Goal: Information Seeking & Learning: Learn about a topic

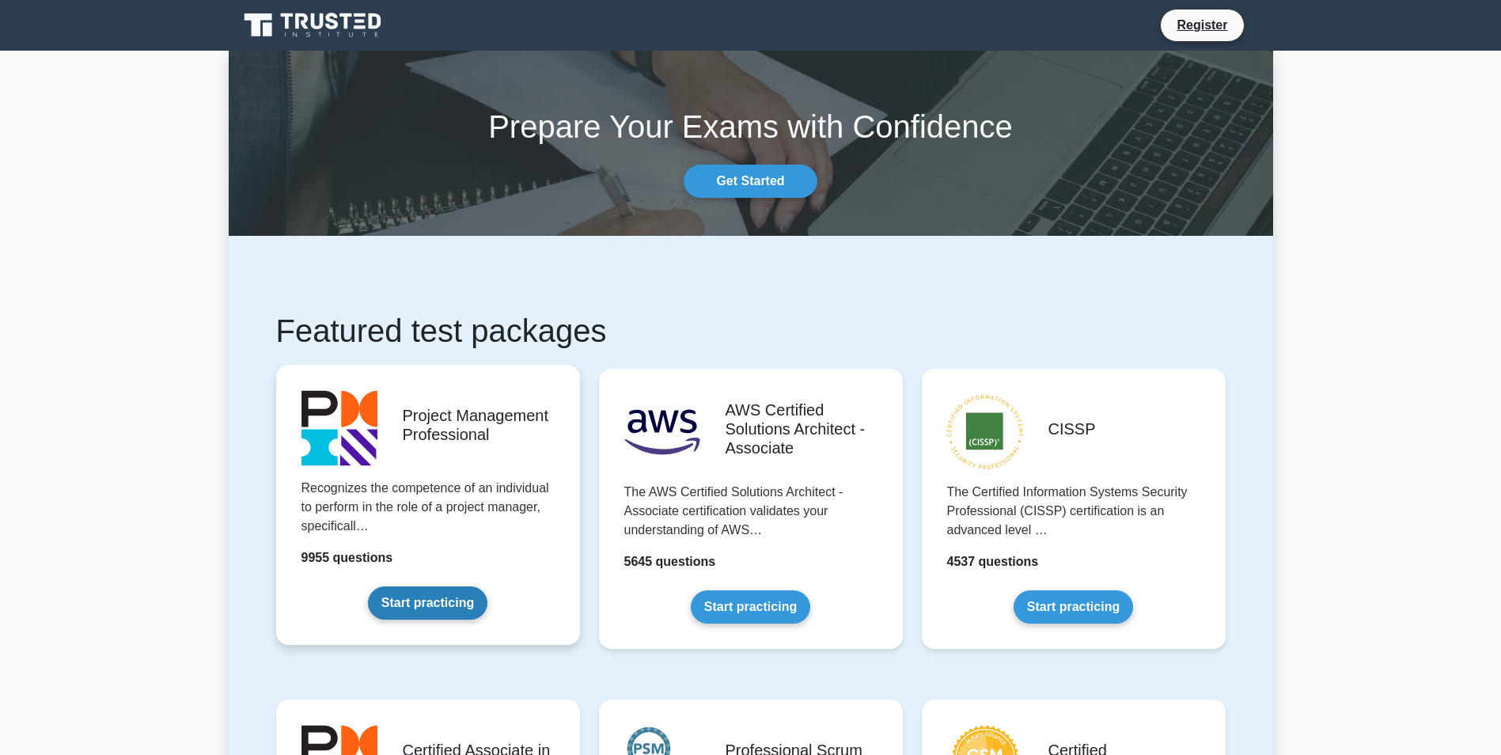
click at [416, 591] on link "Start practicing" at bounding box center [427, 602] width 119 height 33
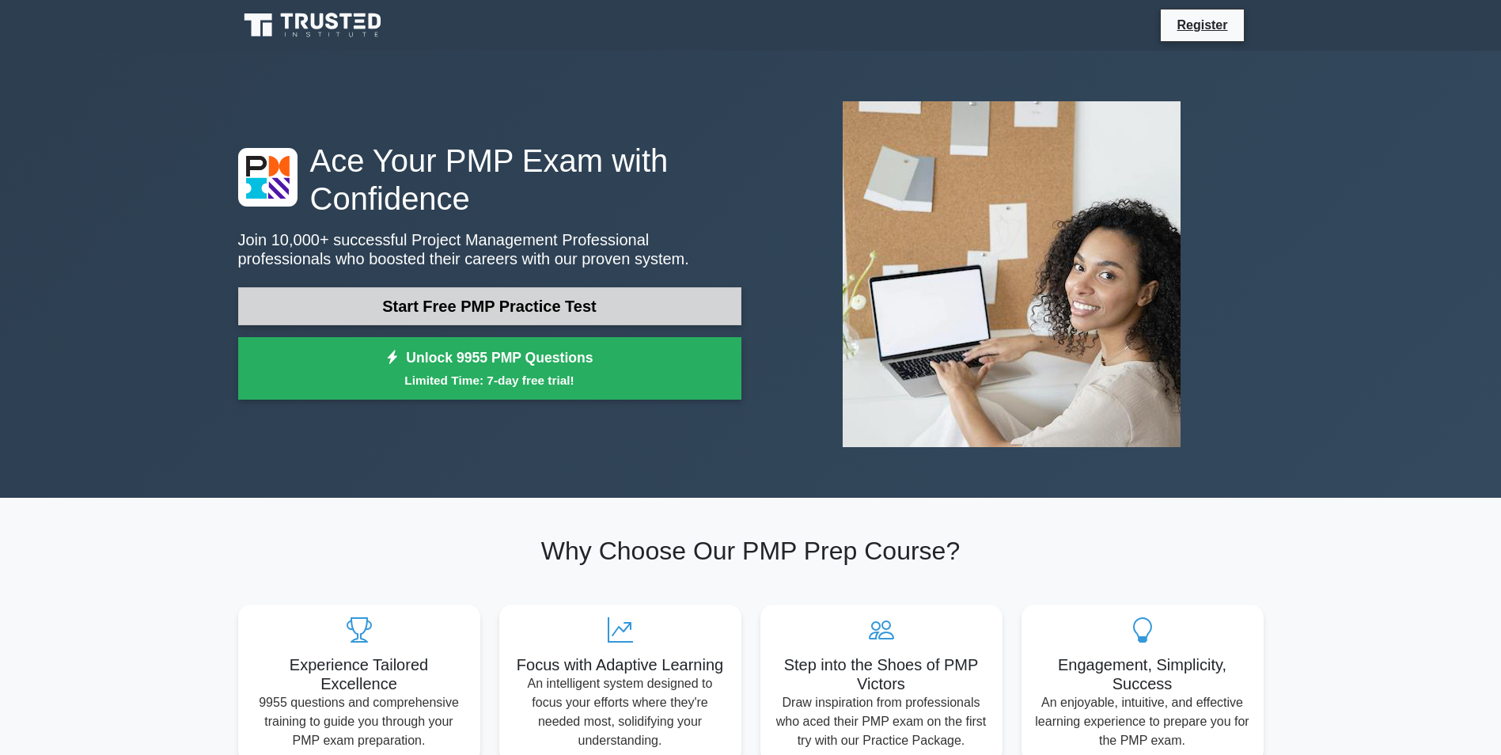
click at [524, 309] on link "Start Free PMP Practice Test" at bounding box center [489, 306] width 503 height 38
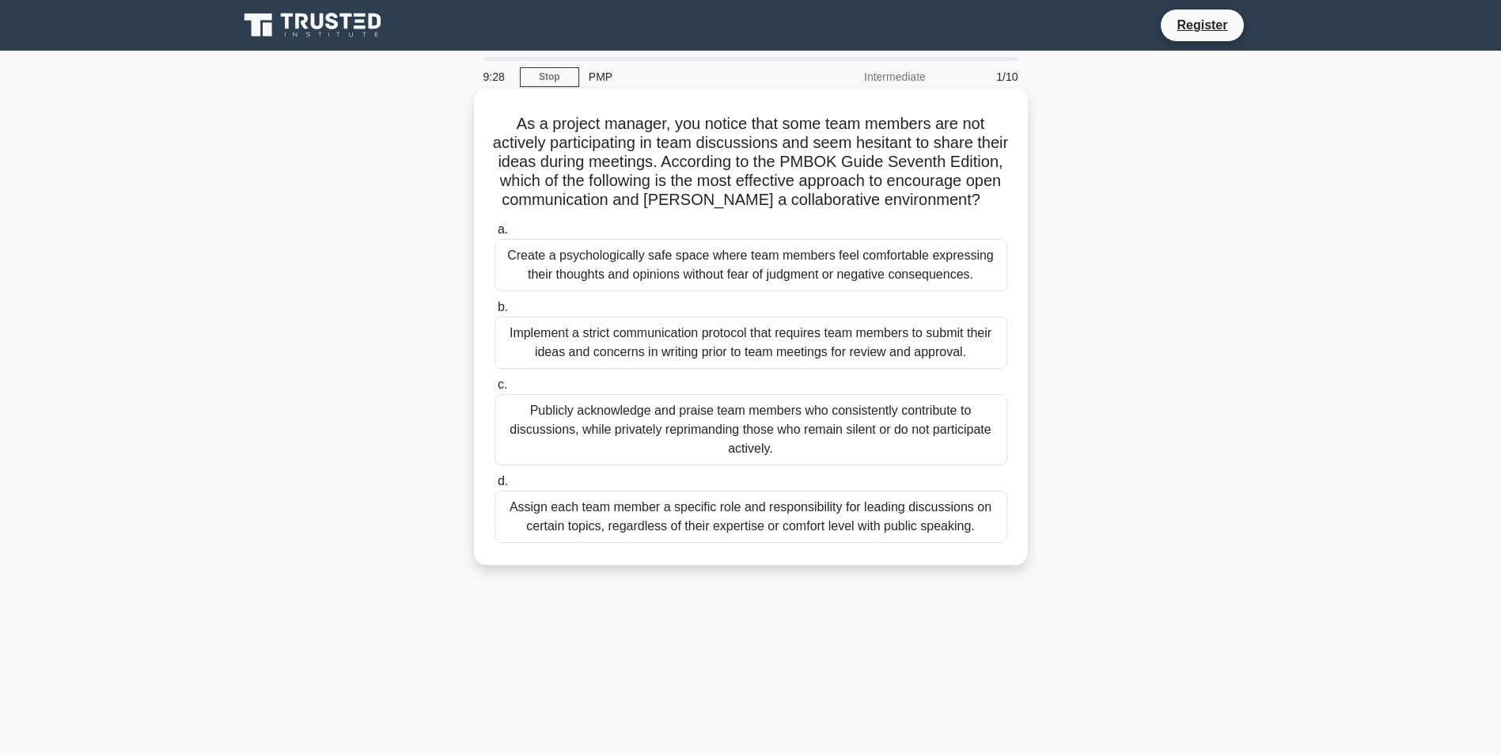
click at [794, 291] on div "Create a psychologically safe space where team members feel comfortable express…" at bounding box center [750, 265] width 513 height 52
click at [494, 235] on input "a. Create a psychologically safe space where team members feel comfortable expr…" at bounding box center [494, 230] width 0 height 10
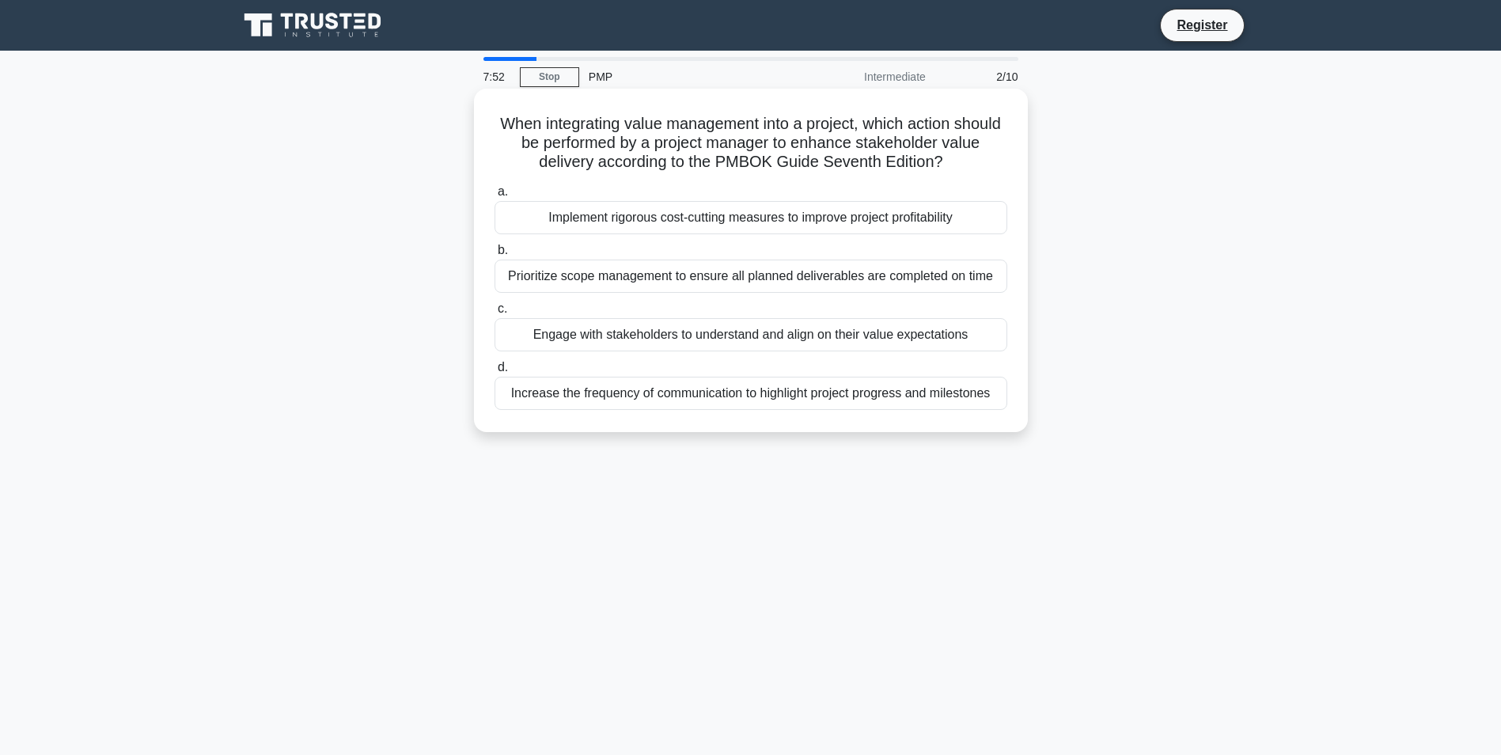
click at [753, 277] on div "Prioritize scope management to ensure all planned deliverables are completed on…" at bounding box center [750, 275] width 513 height 33
click at [494, 256] on input "b. Prioritize scope management to ensure all planned deliverables are completed…" at bounding box center [494, 250] width 0 height 10
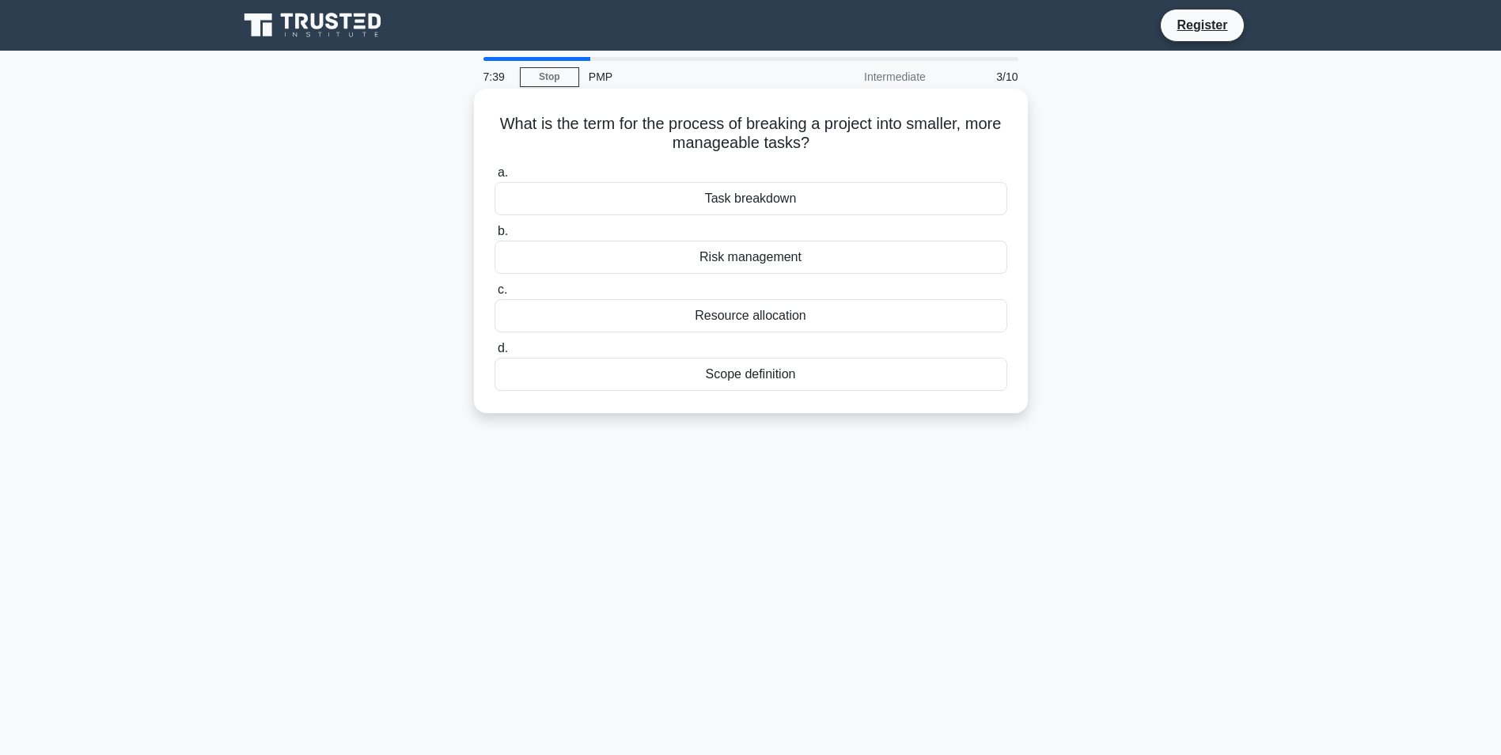
click at [752, 195] on div "Task breakdown" at bounding box center [750, 198] width 513 height 33
click at [494, 178] on input "a. Task breakdown" at bounding box center [494, 173] width 0 height 10
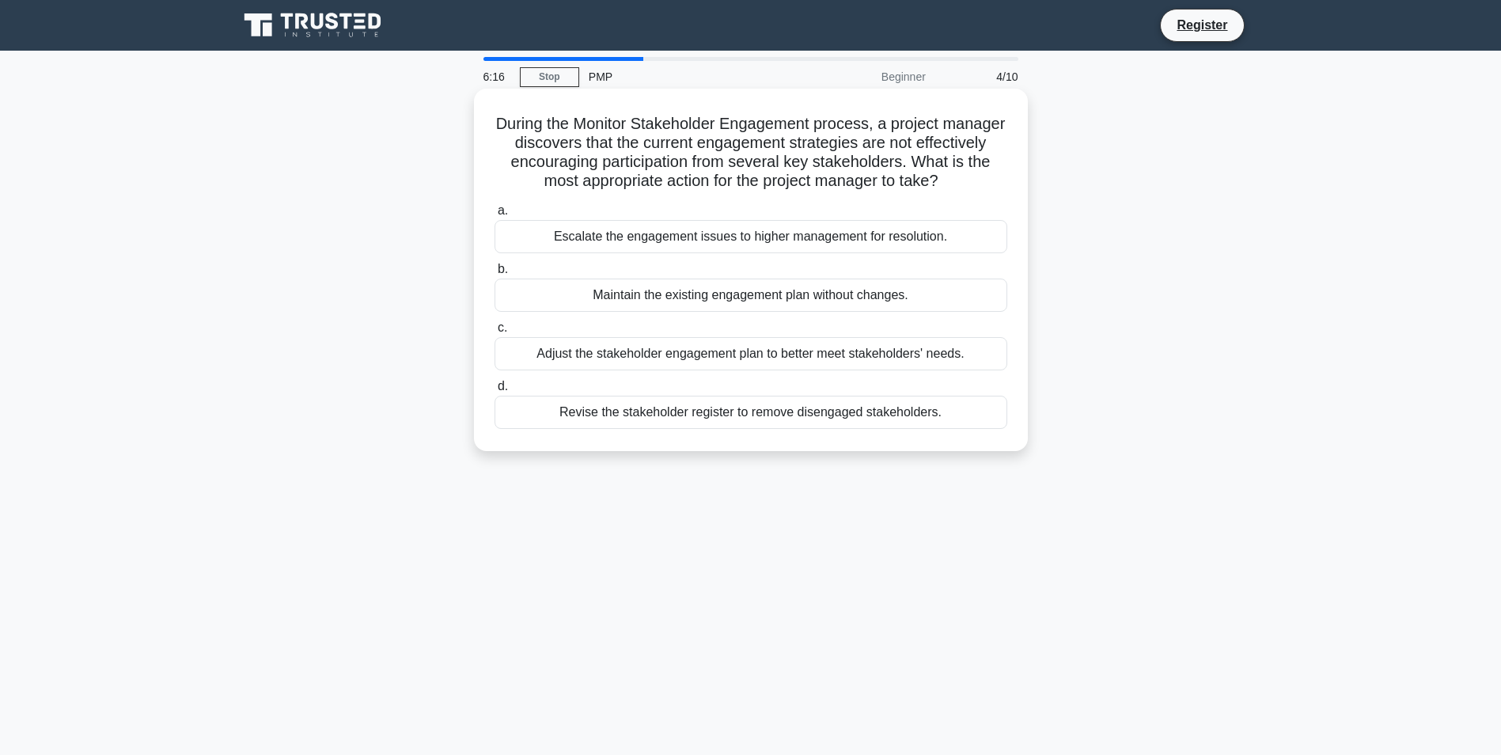
click at [937, 370] on div "Adjust the stakeholder engagement plan to better meet stakeholders' needs." at bounding box center [750, 353] width 513 height 33
click at [494, 333] on input "c. Adjust the stakeholder engagement plan to better meet stakeholders' needs." at bounding box center [494, 328] width 0 height 10
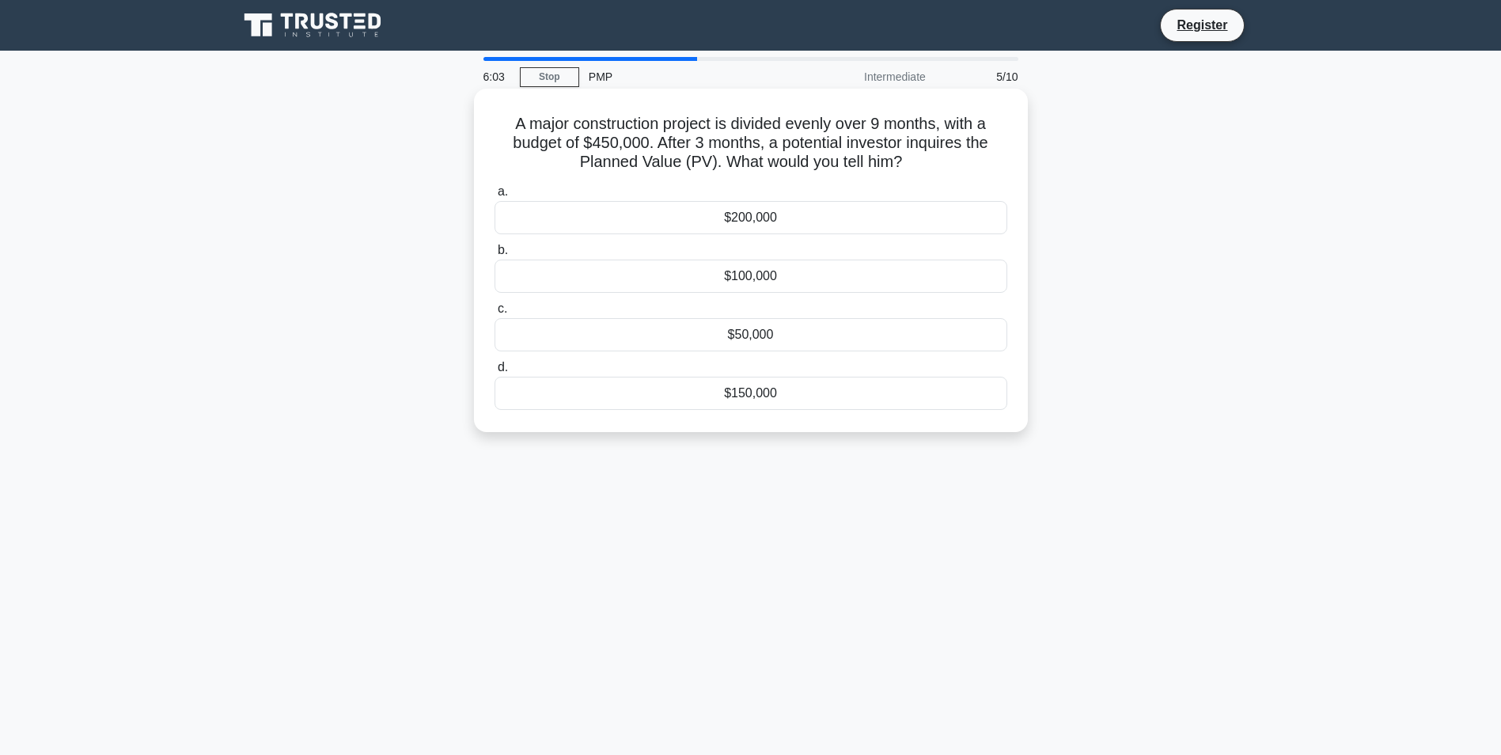
click at [730, 396] on div "$150,000" at bounding box center [750, 393] width 513 height 33
click at [494, 373] on input "d. $150,000" at bounding box center [494, 367] width 0 height 10
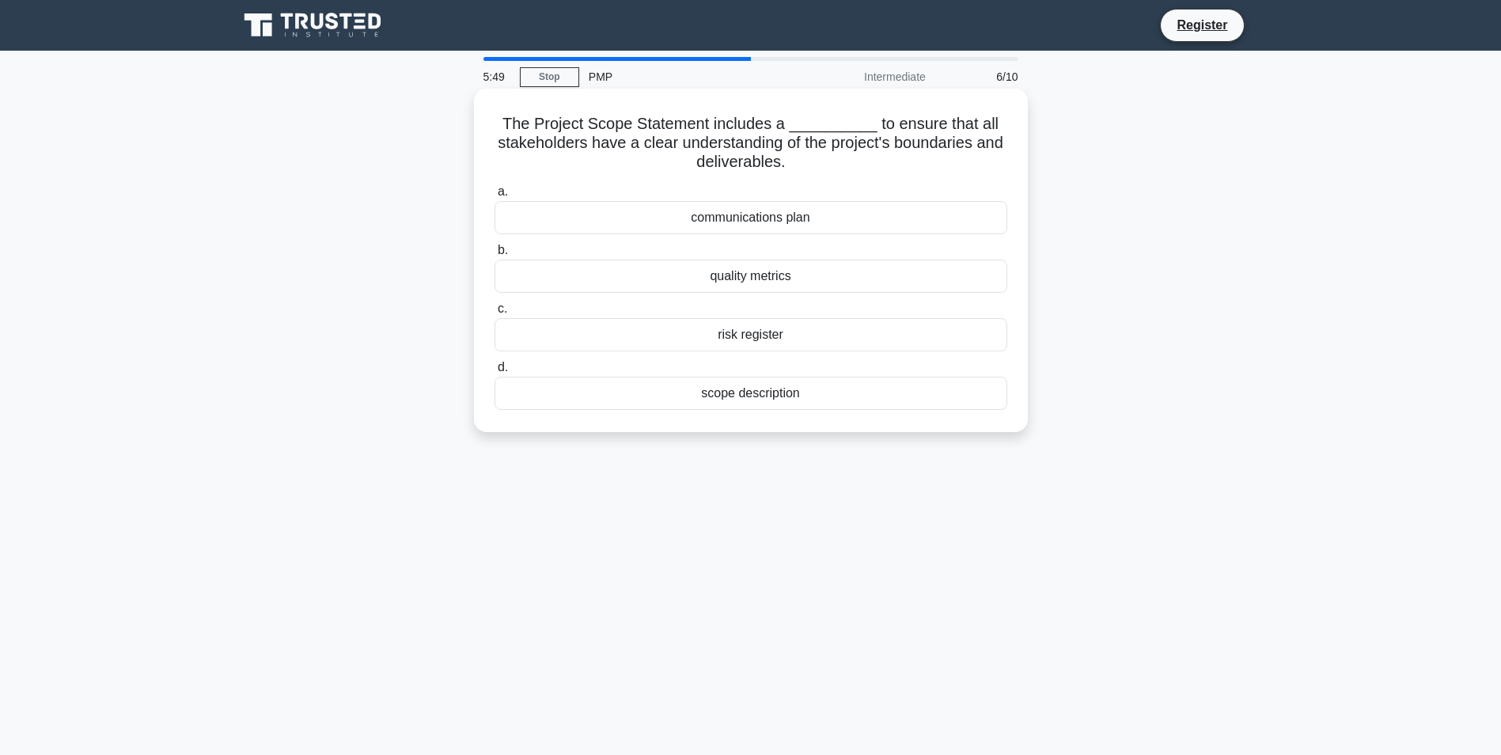
click at [764, 392] on div "scope description" at bounding box center [750, 393] width 513 height 33
click at [494, 373] on input "d. scope description" at bounding box center [494, 367] width 0 height 10
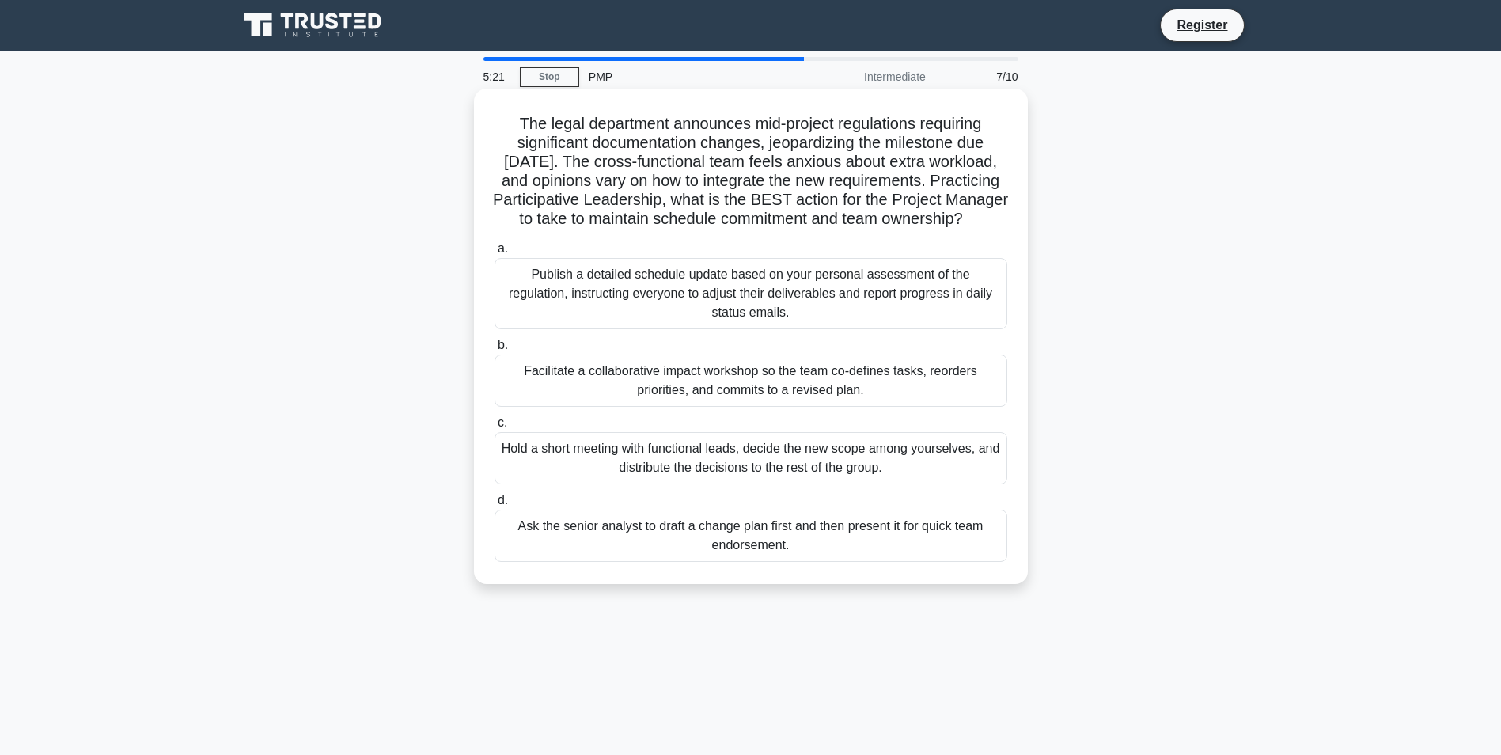
click at [777, 402] on div "Facilitate a collaborative impact workshop so the team co-defines tasks, reorde…" at bounding box center [750, 380] width 513 height 52
click at [494, 350] on input "b. Facilitate a collaborative impact workshop so the team co-defines tasks, reo…" at bounding box center [494, 345] width 0 height 10
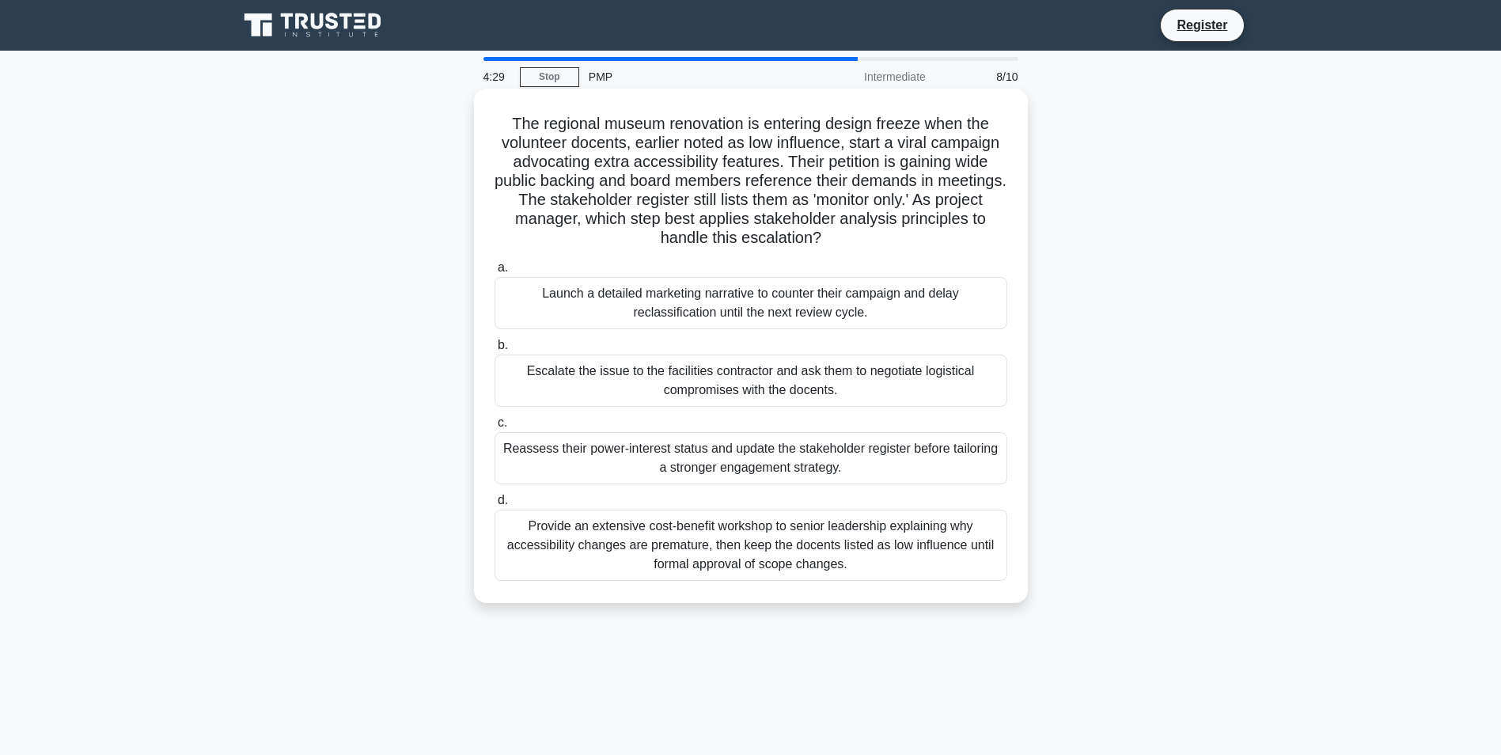
click at [830, 450] on div "Reassess their power-interest status and update the stakeholder register before…" at bounding box center [750, 458] width 513 height 52
click at [494, 428] on input "c. Reassess their power-interest status and update the stakeholder register bef…" at bounding box center [494, 423] width 0 height 10
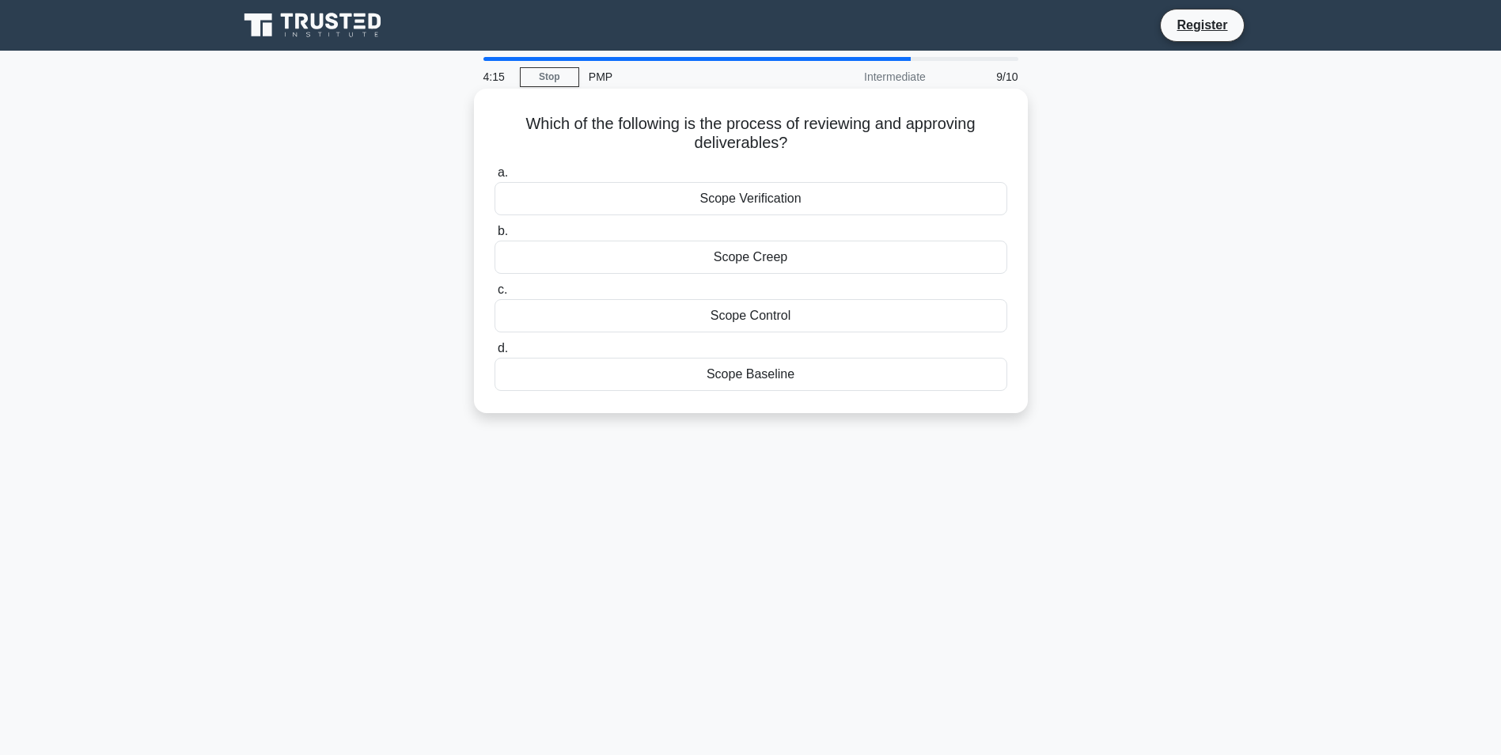
click at [758, 200] on div "Scope Verification" at bounding box center [750, 198] width 513 height 33
click at [494, 178] on input "a. Scope Verification" at bounding box center [494, 173] width 0 height 10
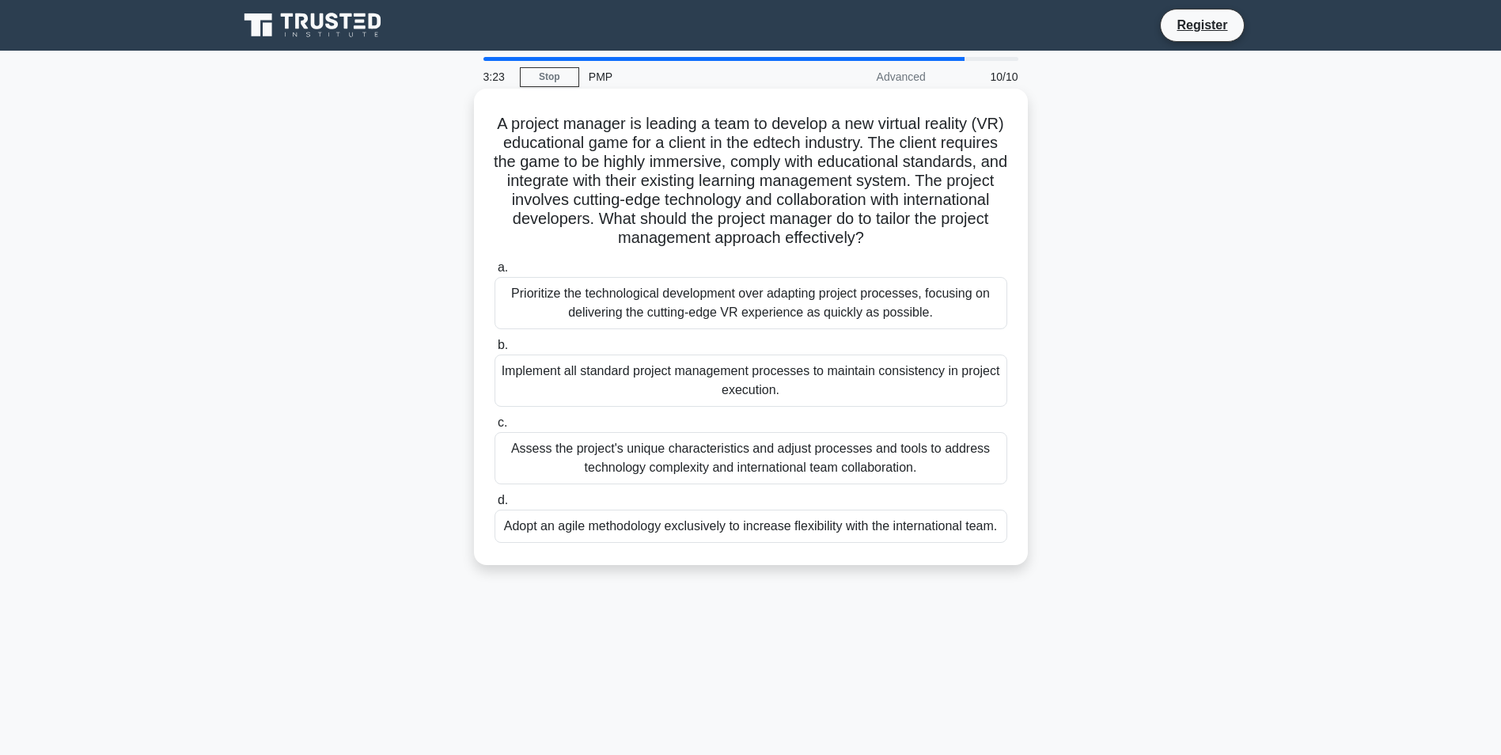
click at [690, 464] on div "Assess the project's unique characteristics and adjust processes and tools to a…" at bounding box center [750, 458] width 513 height 52
click at [494, 428] on input "c. Assess the project's unique characteristics and adjust processes and tools t…" at bounding box center [494, 423] width 0 height 10
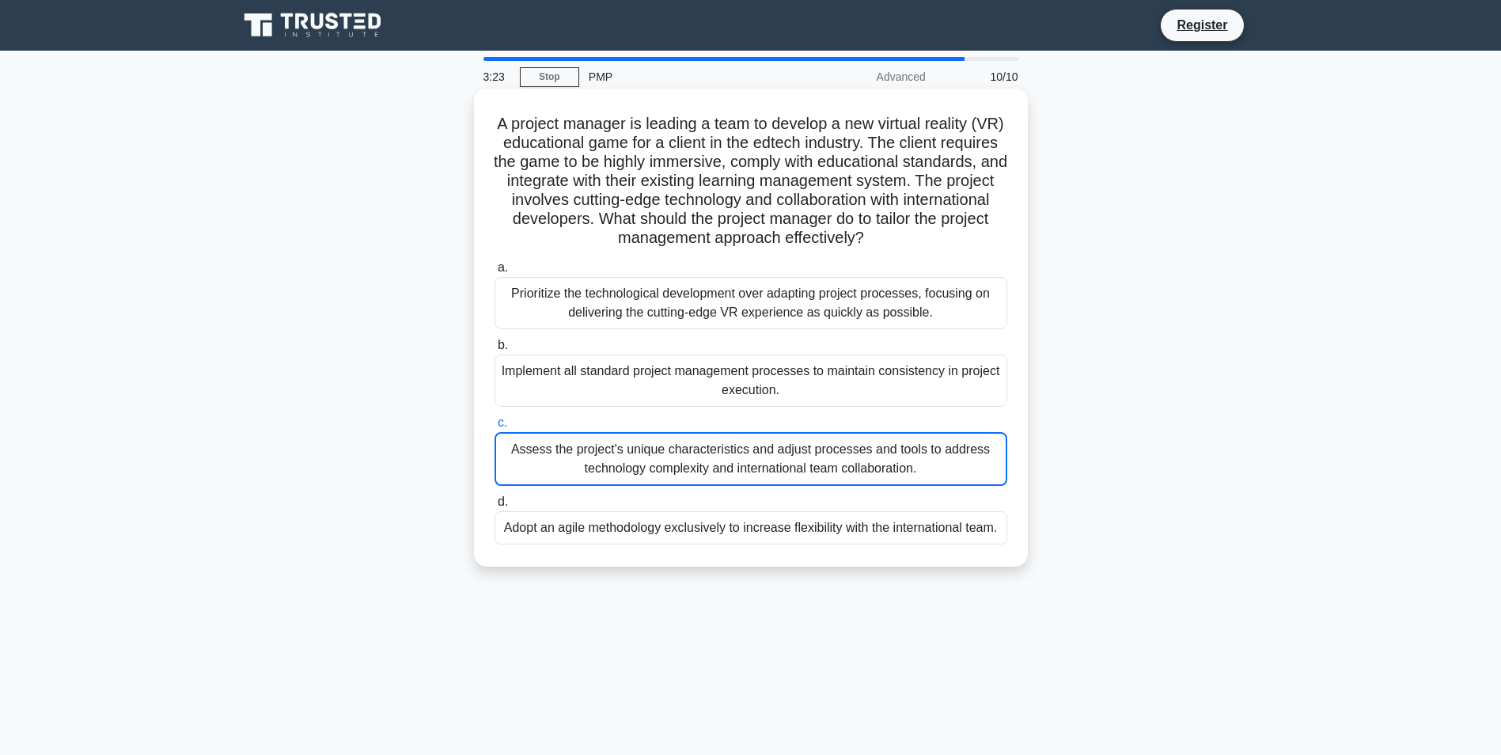
click at [690, 464] on div "Assess the project's unique characteristics and adjust processes and tools to a…" at bounding box center [750, 459] width 513 height 54
click at [494, 428] on input "c. Assess the project's unique characteristics and adjust processes and tools t…" at bounding box center [494, 423] width 0 height 10
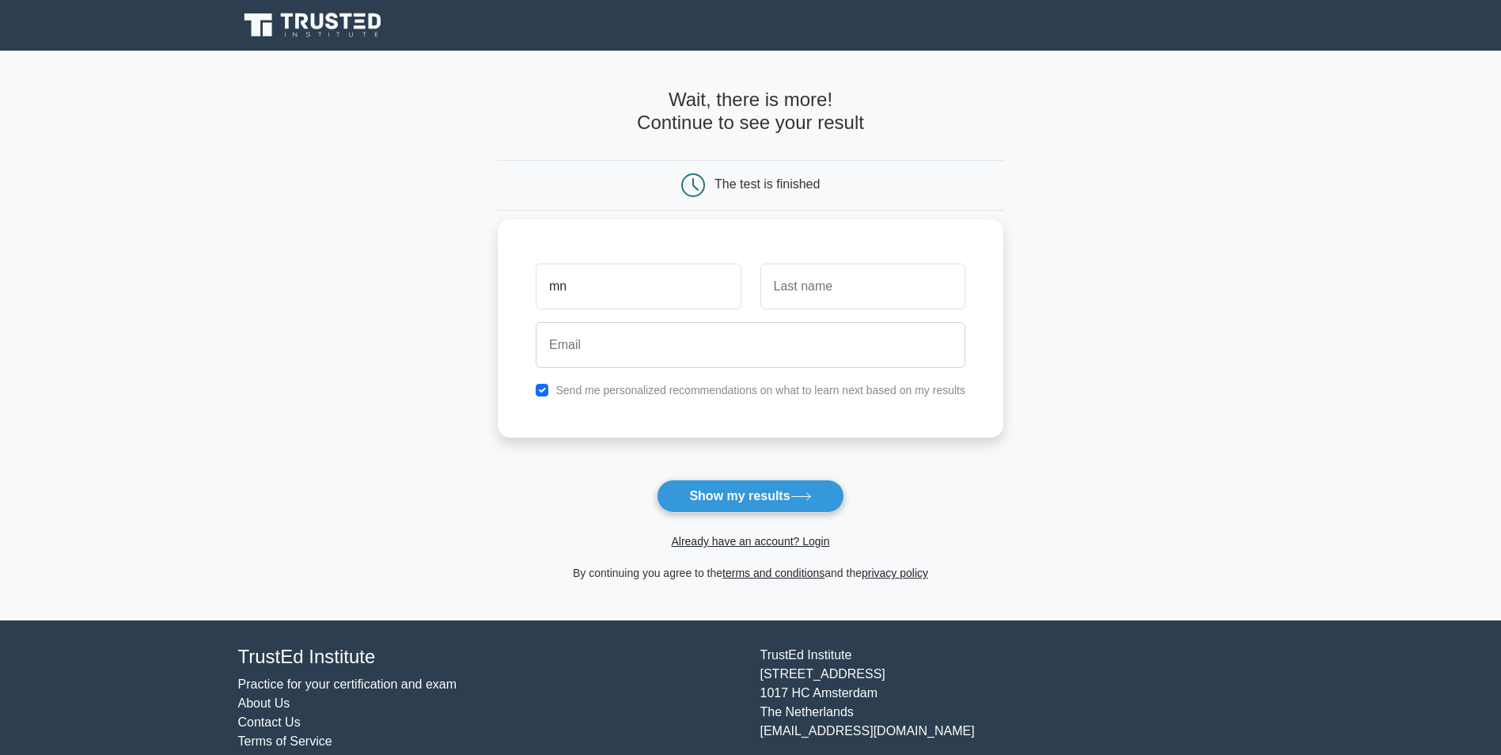
type input "mn"
type input "mnu"
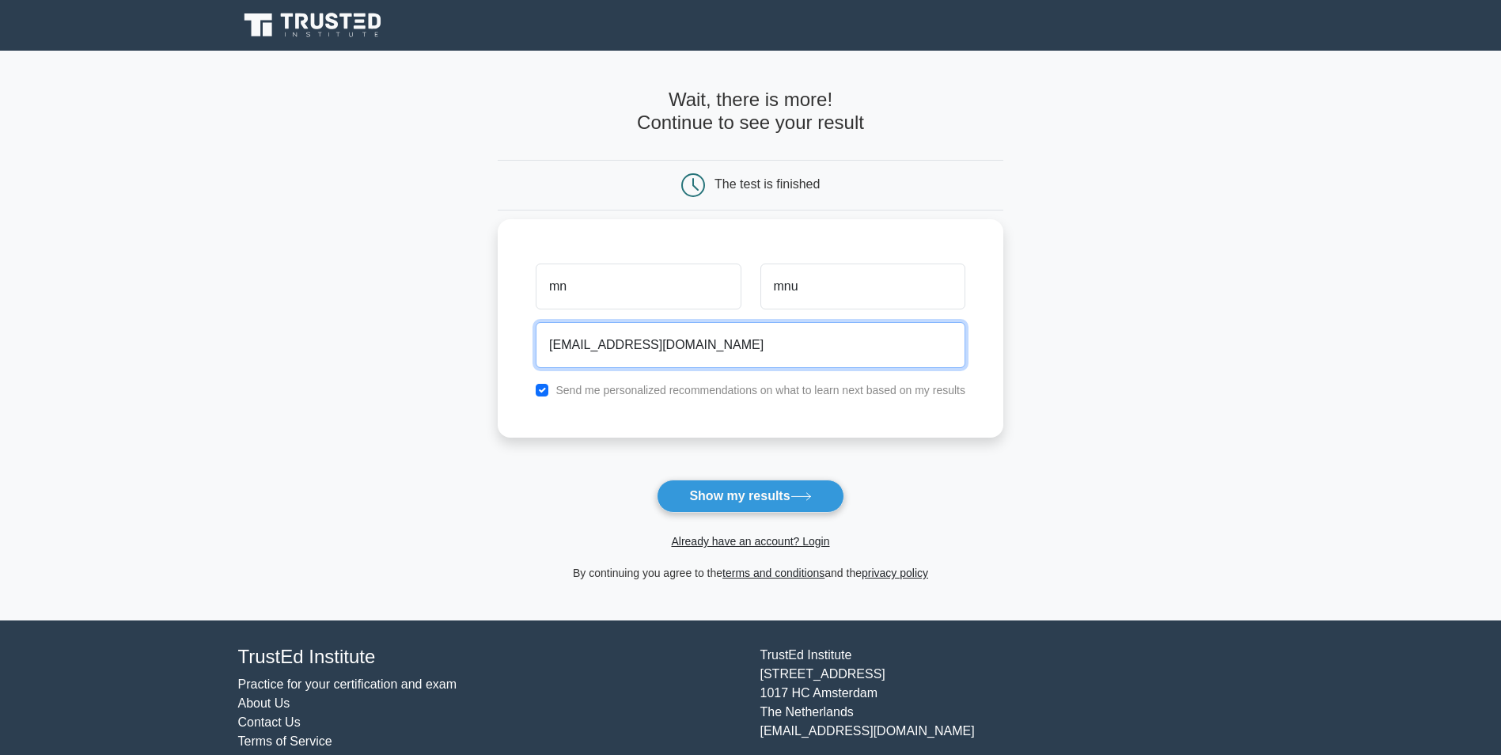
type input "[EMAIL_ADDRESS][DOMAIN_NAME]"
click at [546, 391] on input "checkbox" at bounding box center [542, 390] width 13 height 13
checkbox input "false"
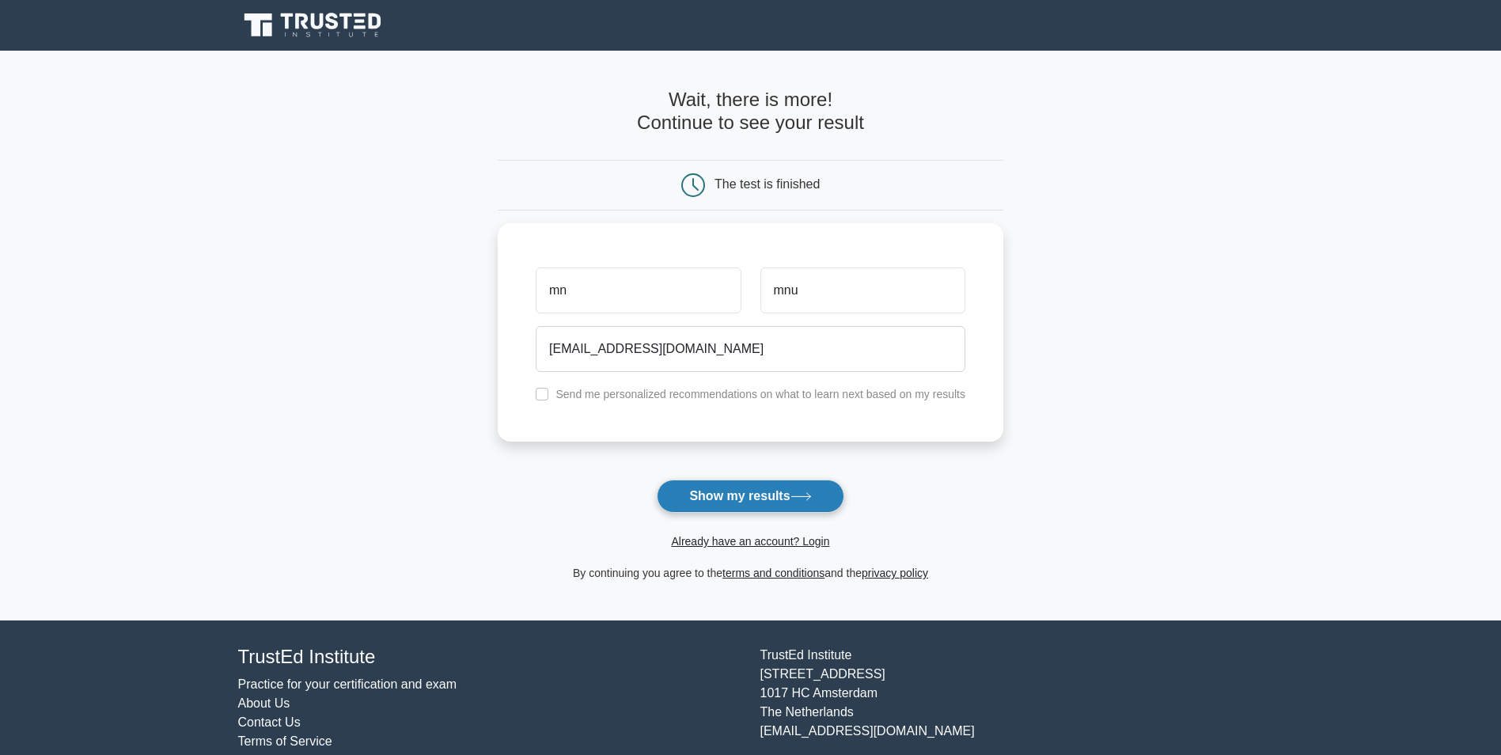
click at [772, 502] on button "Show my results" at bounding box center [750, 495] width 187 height 33
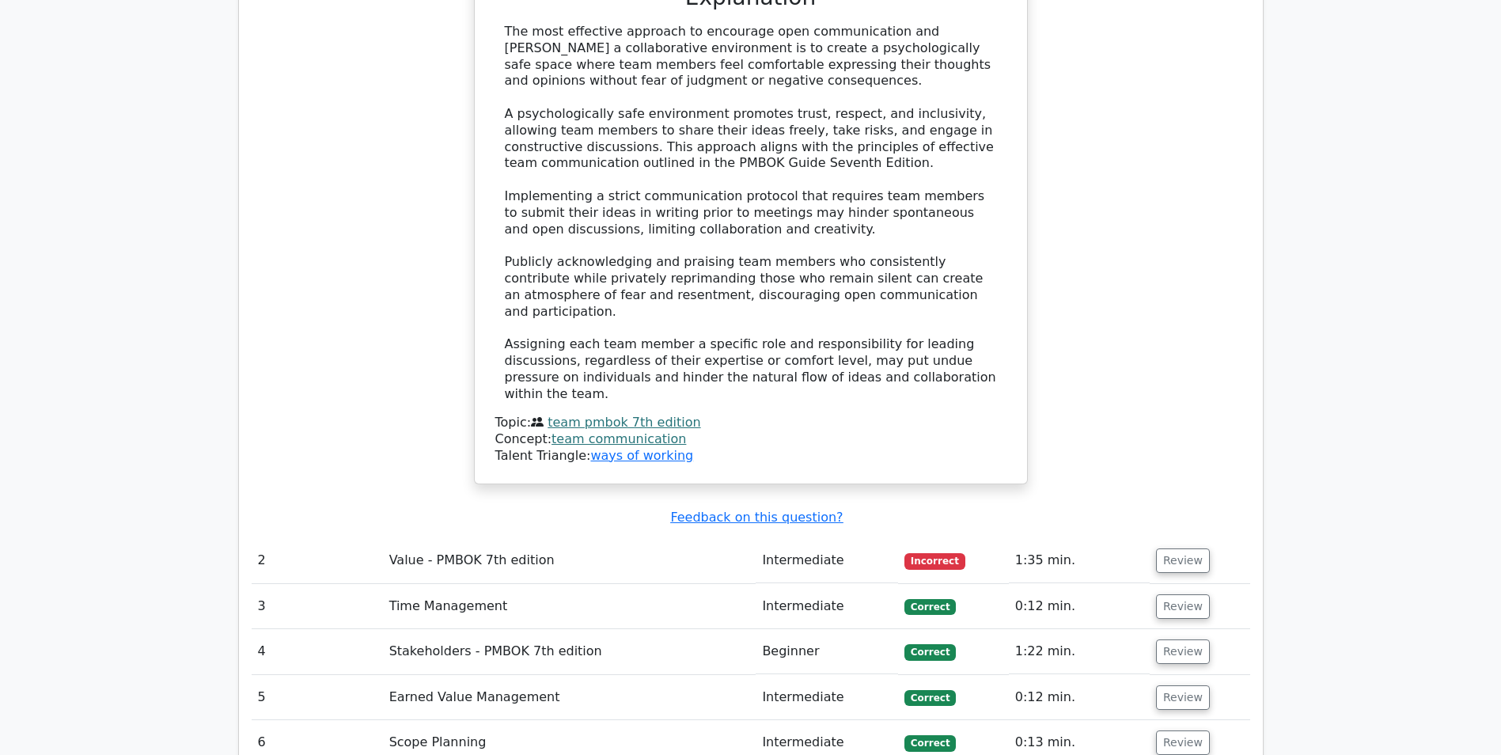
scroll to position [2136, 0]
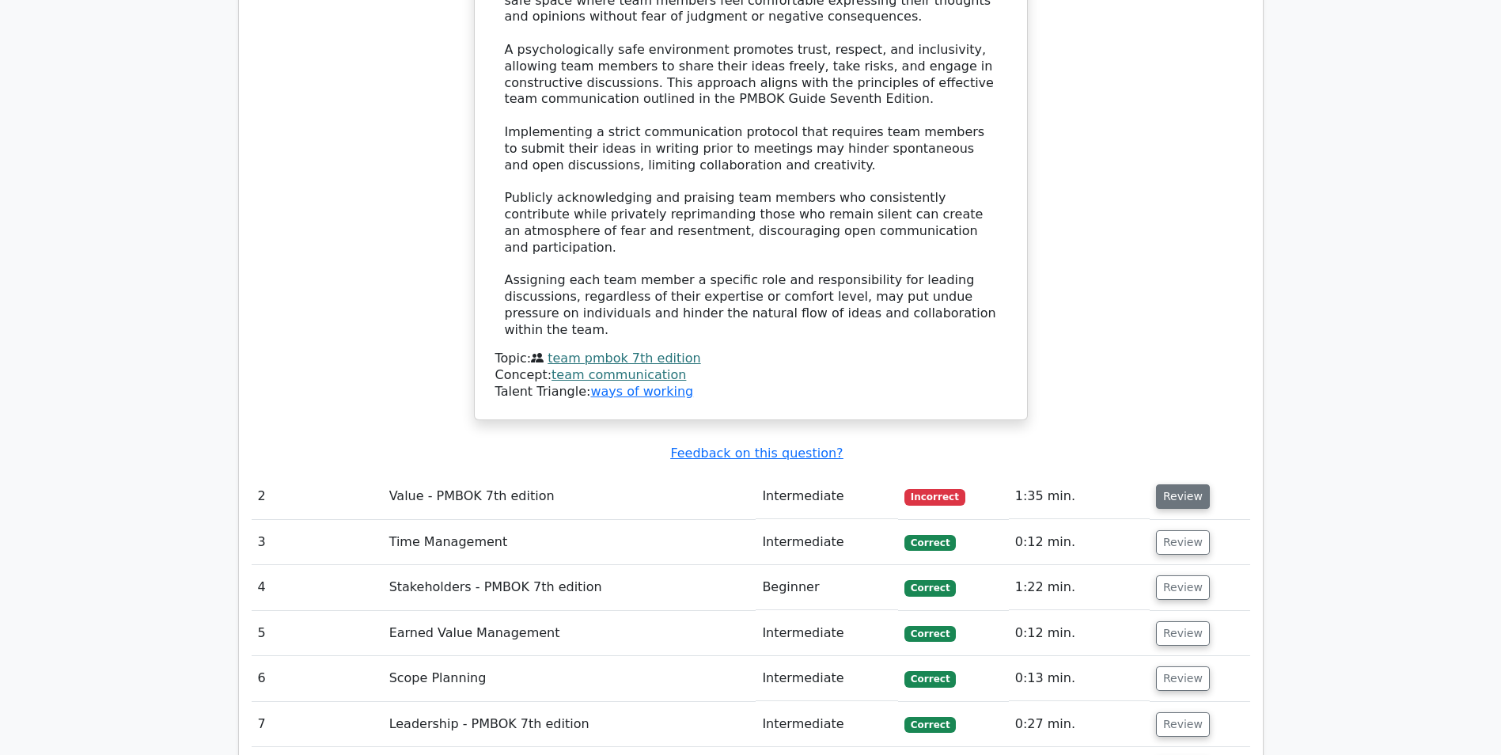
click at [1191, 484] on button "Review" at bounding box center [1183, 496] width 54 height 25
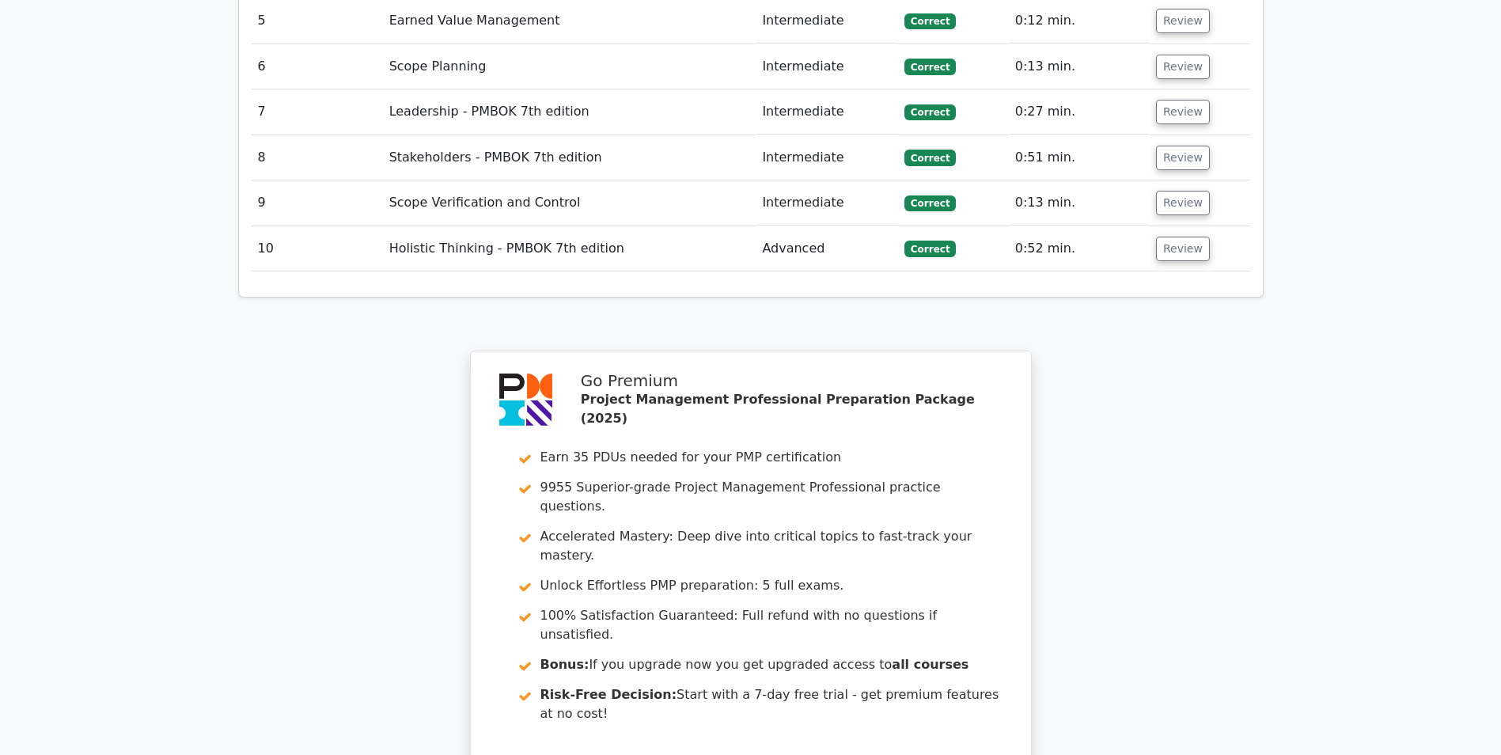
scroll to position [3668, 0]
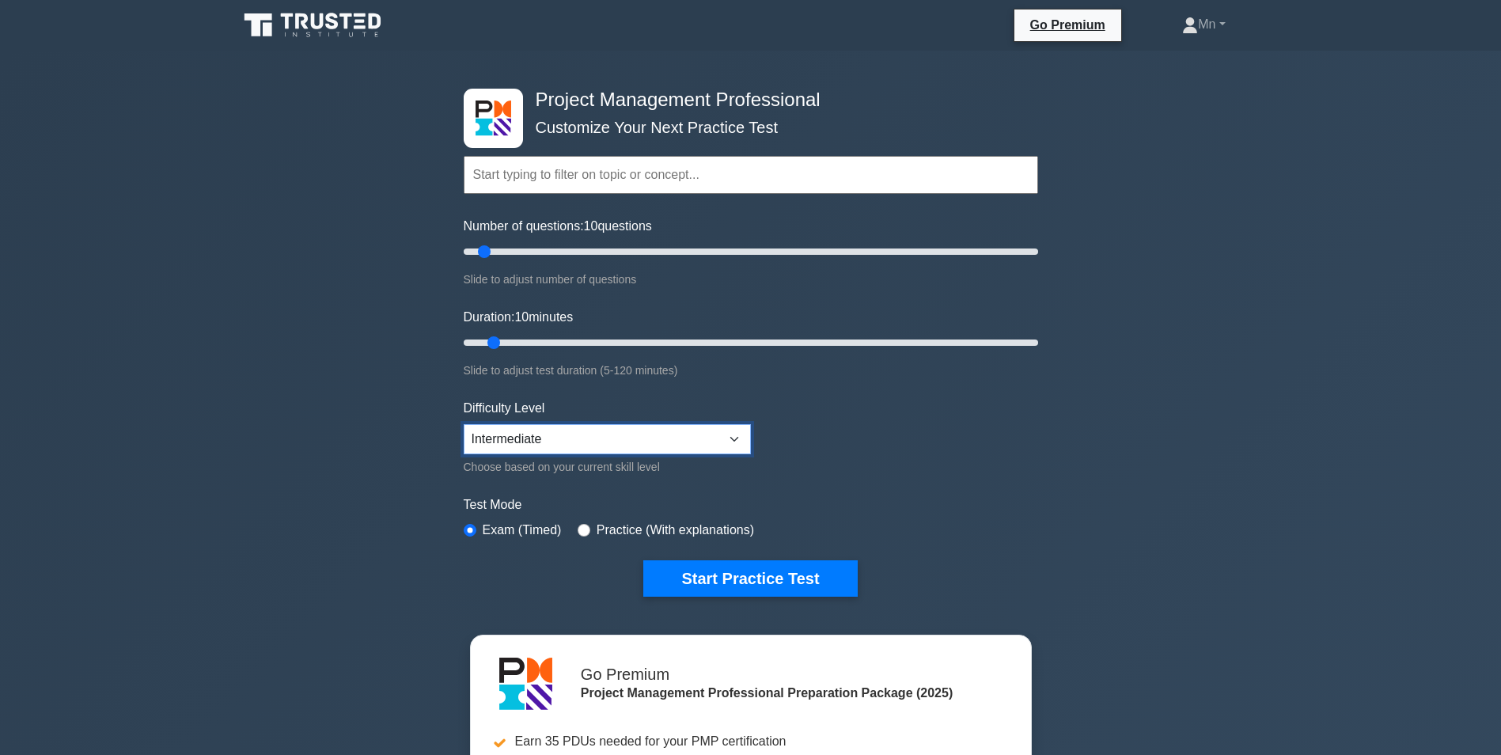
click at [667, 436] on select "Beginner Intermediate Expert" at bounding box center [607, 439] width 287 height 30
select select "expert"
click at [464, 424] on select "Beginner Intermediate Expert" at bounding box center [607, 439] width 287 height 30
click at [784, 581] on button "Start Practice Test" at bounding box center [750, 578] width 214 height 36
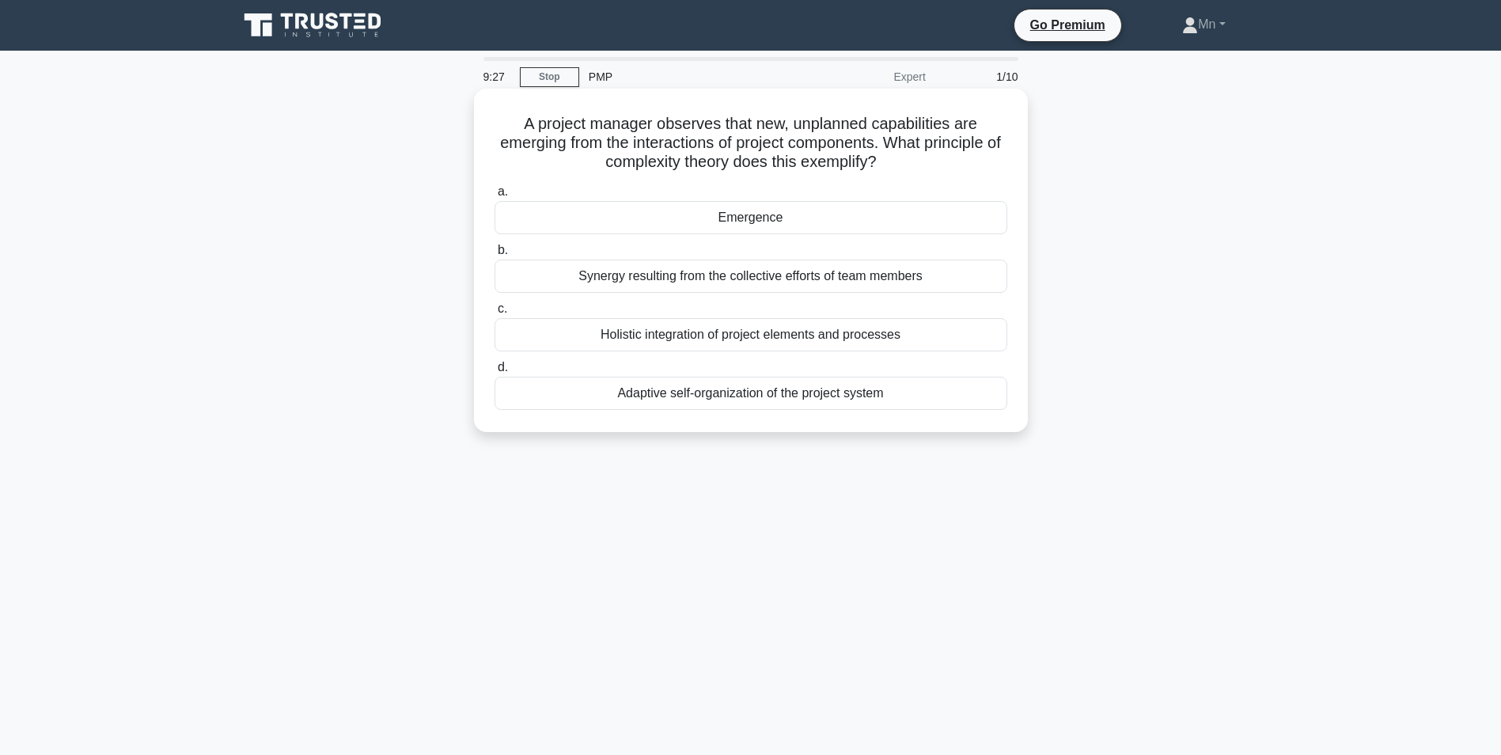
click at [741, 221] on div "Emergence" at bounding box center [750, 217] width 513 height 33
click at [494, 197] on input "a. Emergence" at bounding box center [494, 192] width 0 height 10
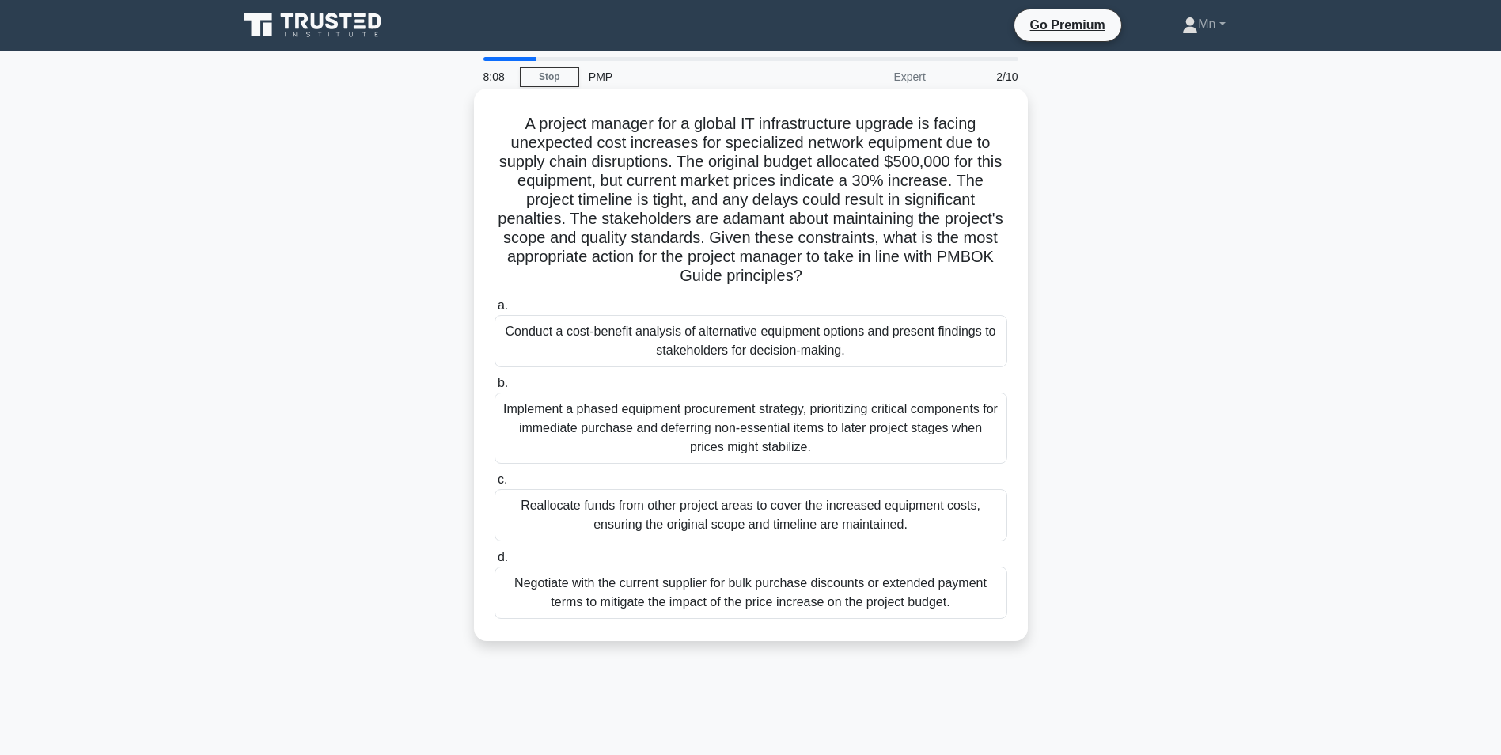
click at [757, 335] on div "Conduct a cost-benefit analysis of alternative equipment options and present fi…" at bounding box center [750, 341] width 513 height 52
click at [494, 311] on input "a. Conduct a cost-benefit analysis of alternative equipment options and present…" at bounding box center [494, 306] width 0 height 10
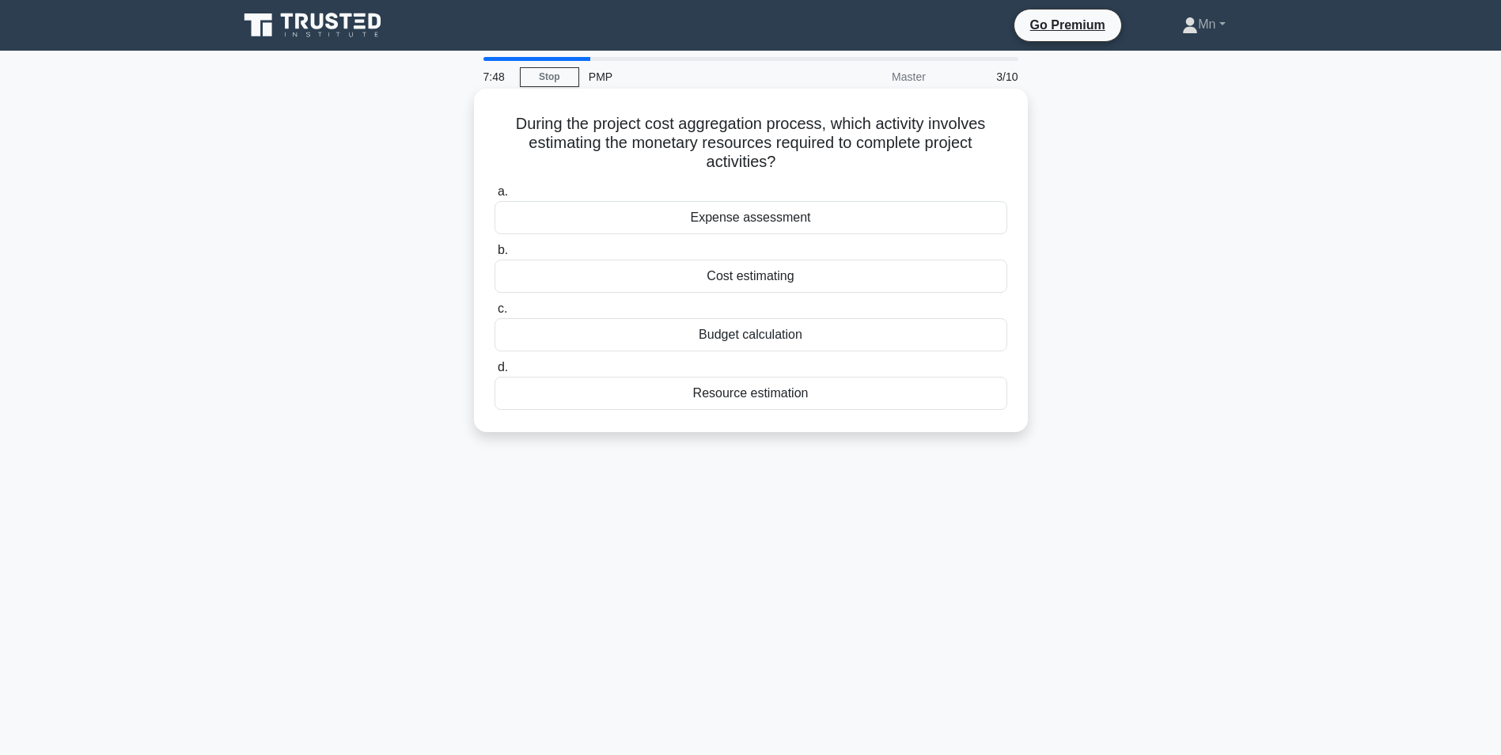
click at [765, 281] on div "Cost estimating" at bounding box center [750, 275] width 513 height 33
click at [494, 256] on input "b. Cost estimating" at bounding box center [494, 250] width 0 height 10
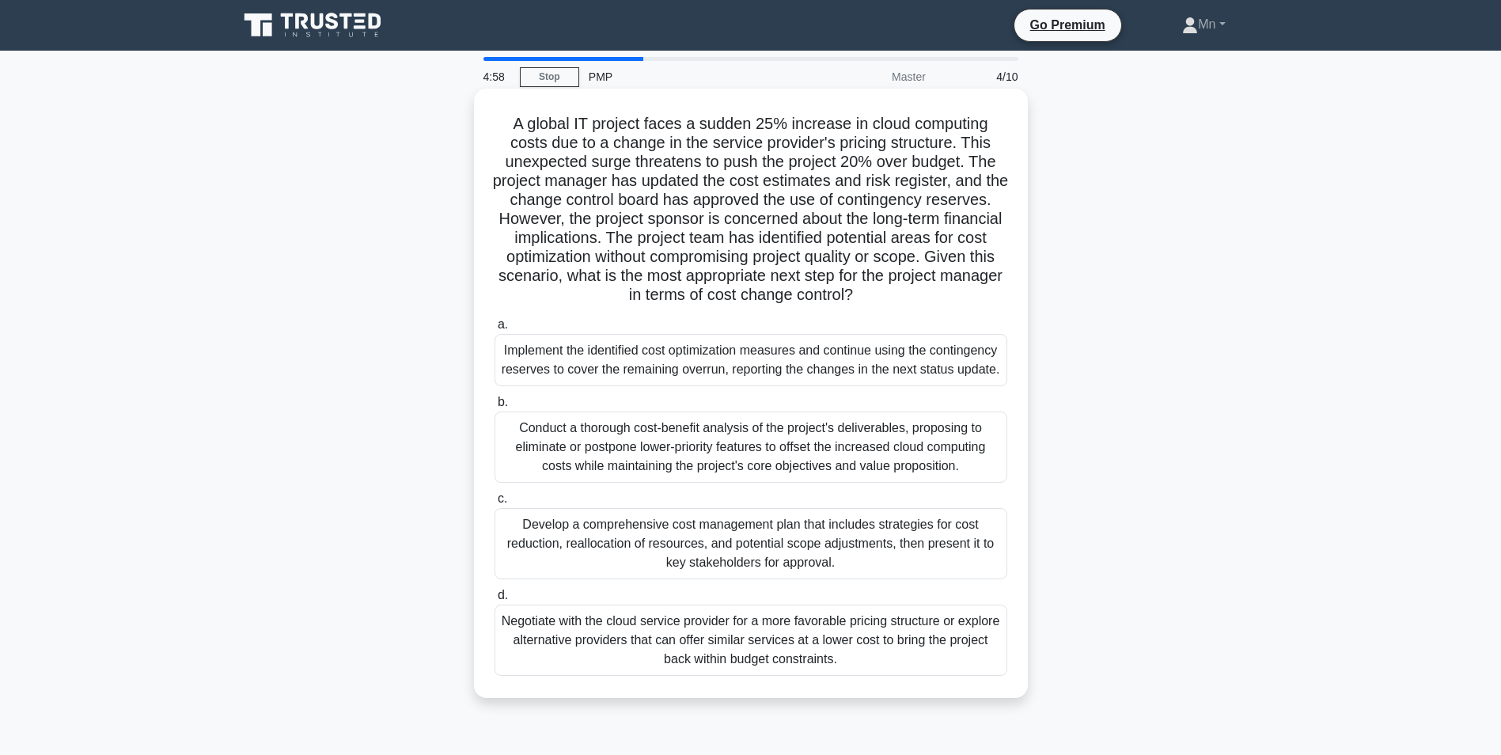
click at [757, 544] on div "Develop a comprehensive cost management plan that includes strategies for cost …" at bounding box center [750, 543] width 513 height 71
click at [494, 504] on input "c. Develop a comprehensive cost management plan that includes strategies for co…" at bounding box center [494, 499] width 0 height 10
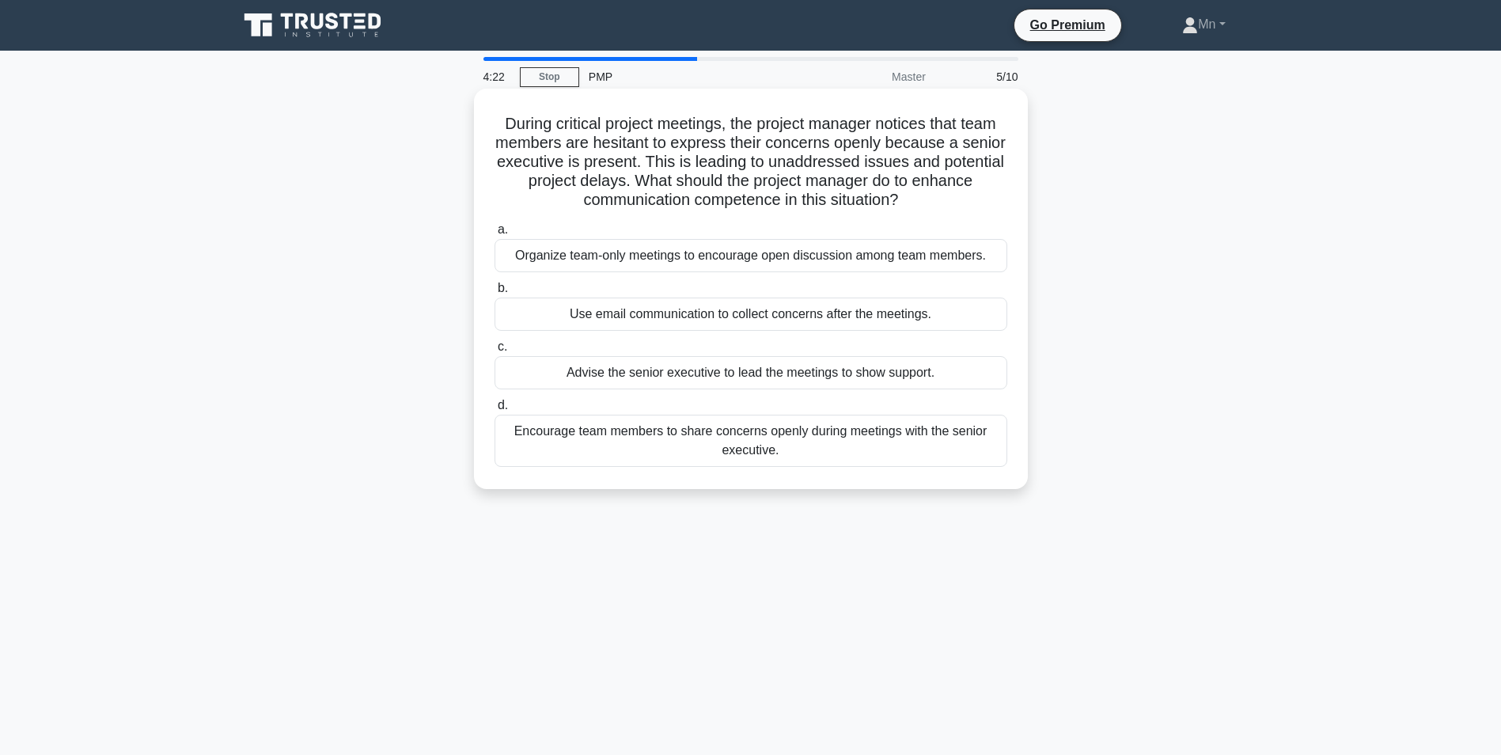
click at [749, 430] on div "Encourage team members to share concerns openly during meetings with the senior…" at bounding box center [750, 441] width 513 height 52
click at [494, 411] on input "d. Encourage team members to share concerns openly during meetings with the sen…" at bounding box center [494, 405] width 0 height 10
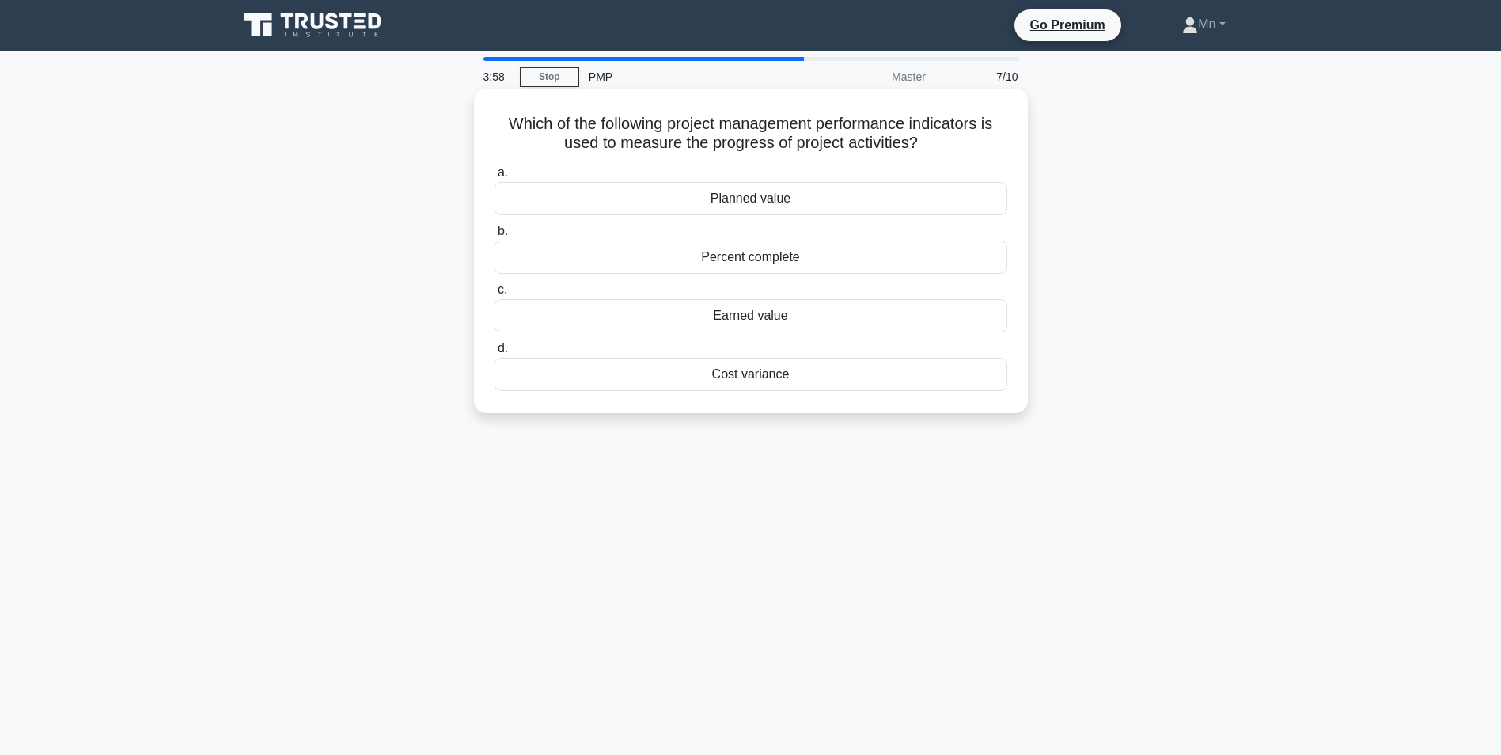
click at [778, 262] on div "Percent complete" at bounding box center [750, 256] width 513 height 33
click at [494, 237] on input "b. Percent complete" at bounding box center [494, 231] width 0 height 10
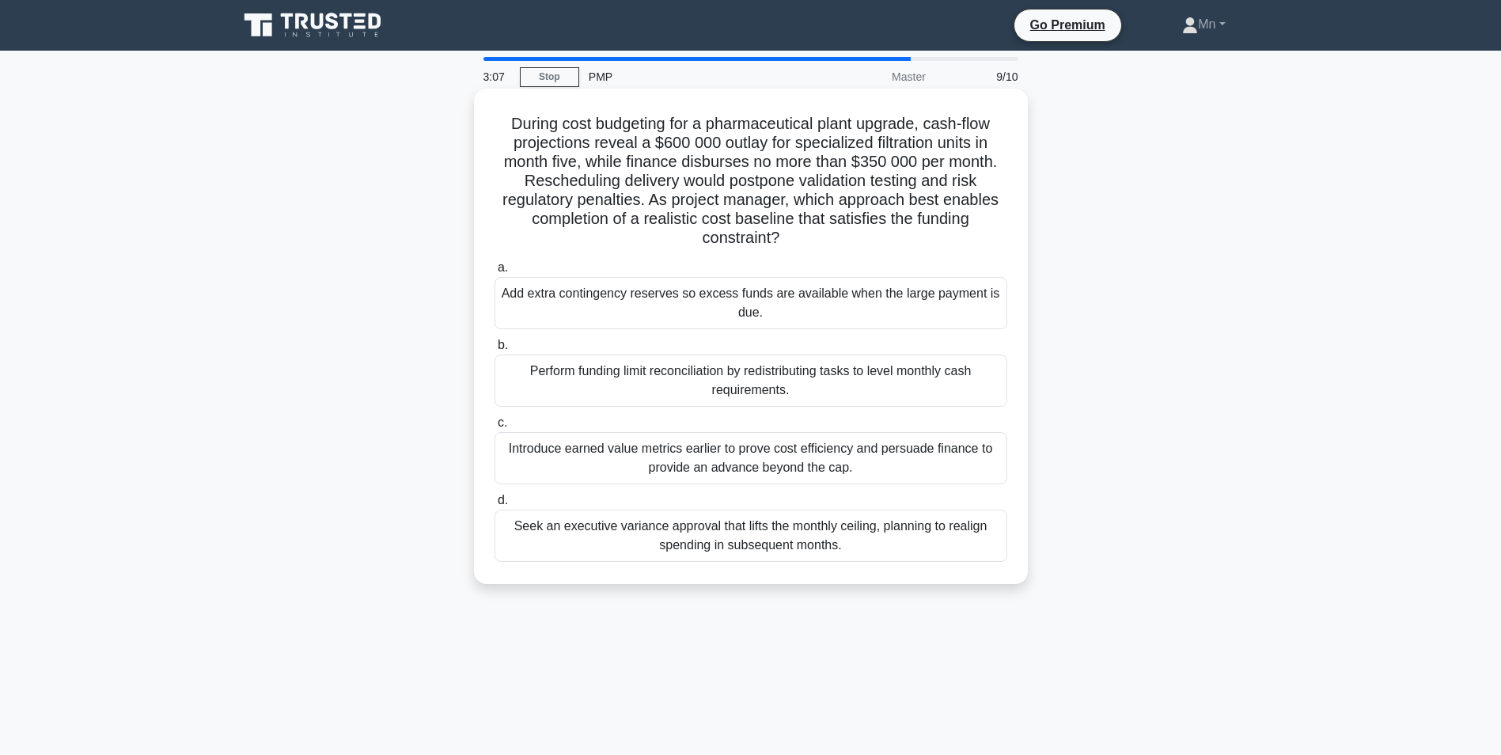
click at [761, 525] on div "Seek an executive variance approval that lifts the monthly ceiling, planning to…" at bounding box center [750, 535] width 513 height 52
click at [494, 506] on input "d. Seek an executive variance approval that lifts the monthly ceiling, planning…" at bounding box center [494, 500] width 0 height 10
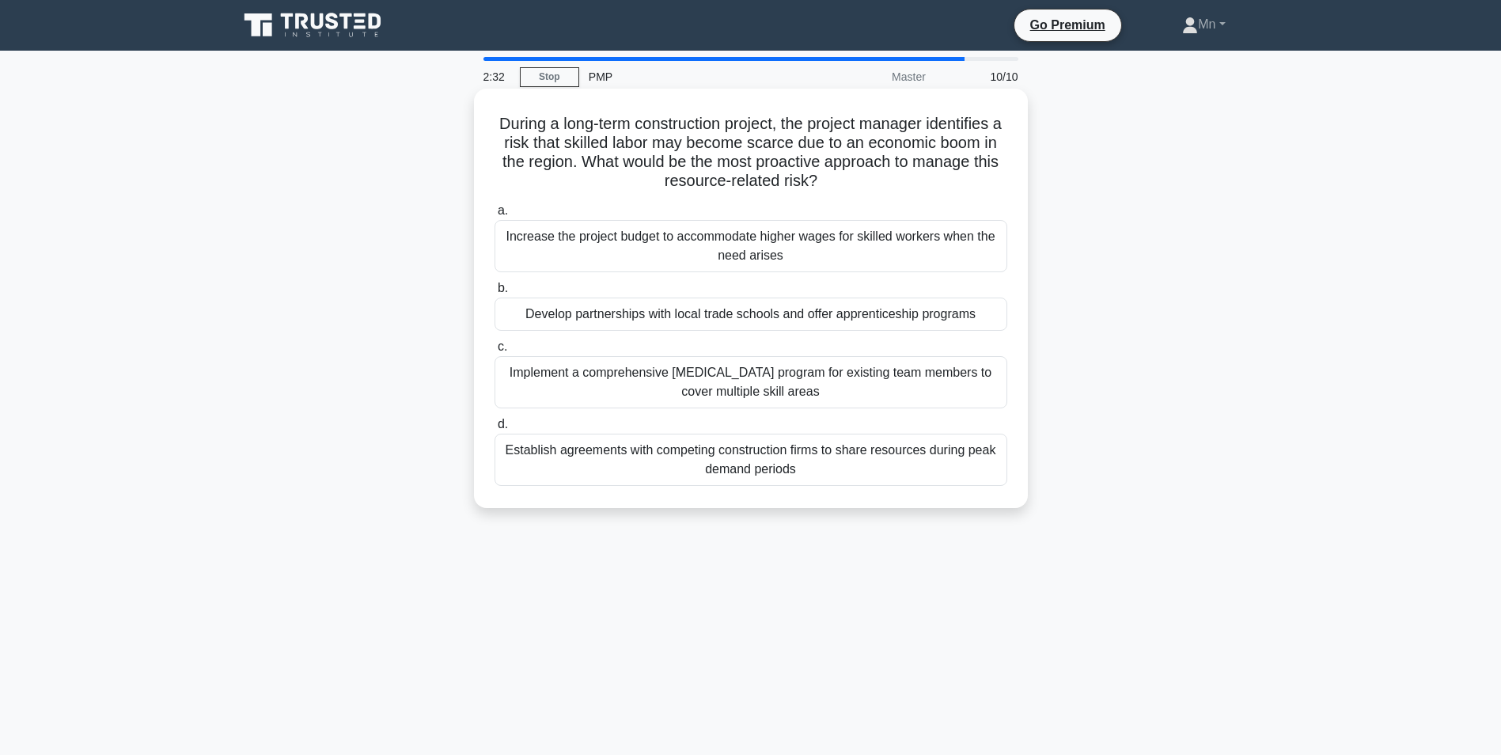
click at [753, 380] on div "Implement a comprehensive cross-training program for existing team members to c…" at bounding box center [750, 382] width 513 height 52
click at [494, 352] on input "c. Implement a comprehensive cross-training program for existing team members t…" at bounding box center [494, 347] width 0 height 10
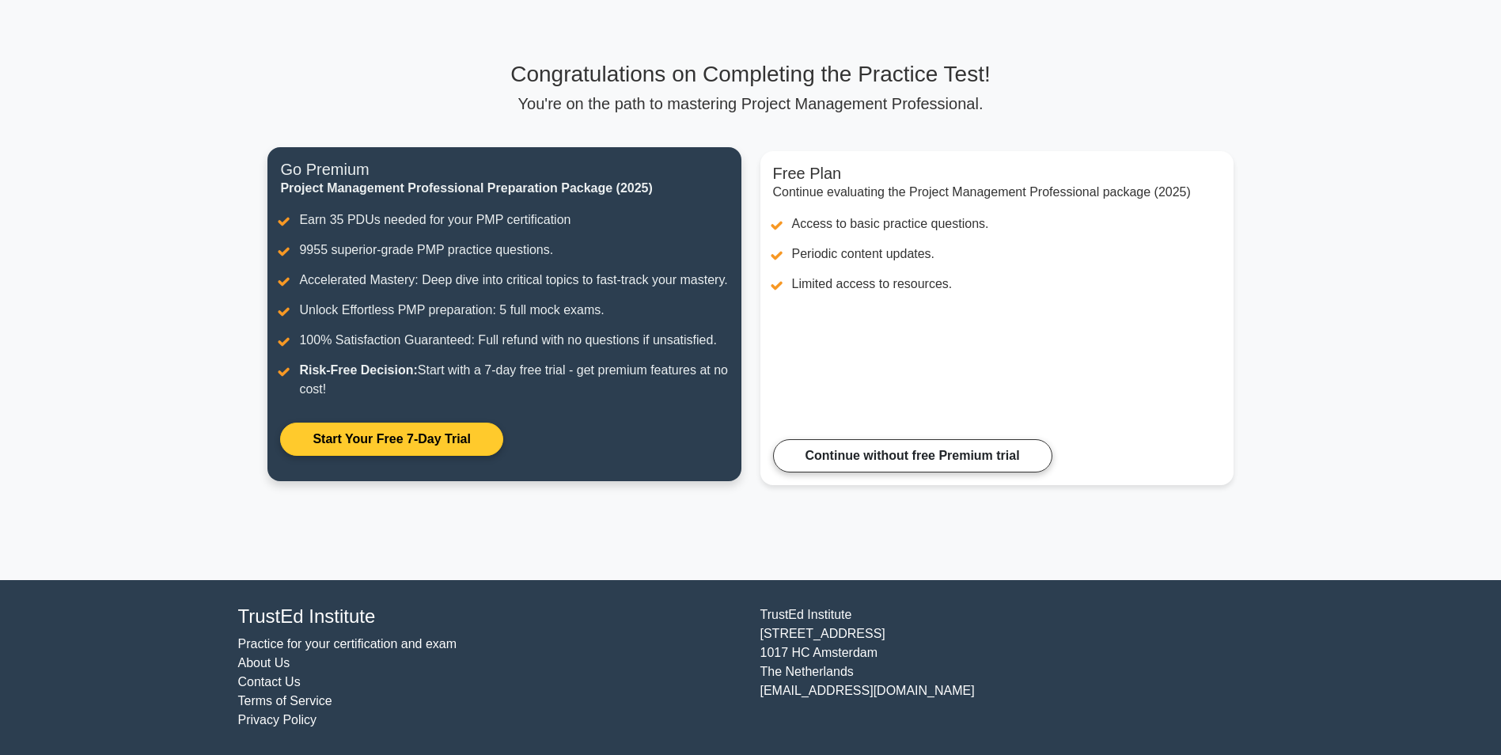
scroll to position [85, 0]
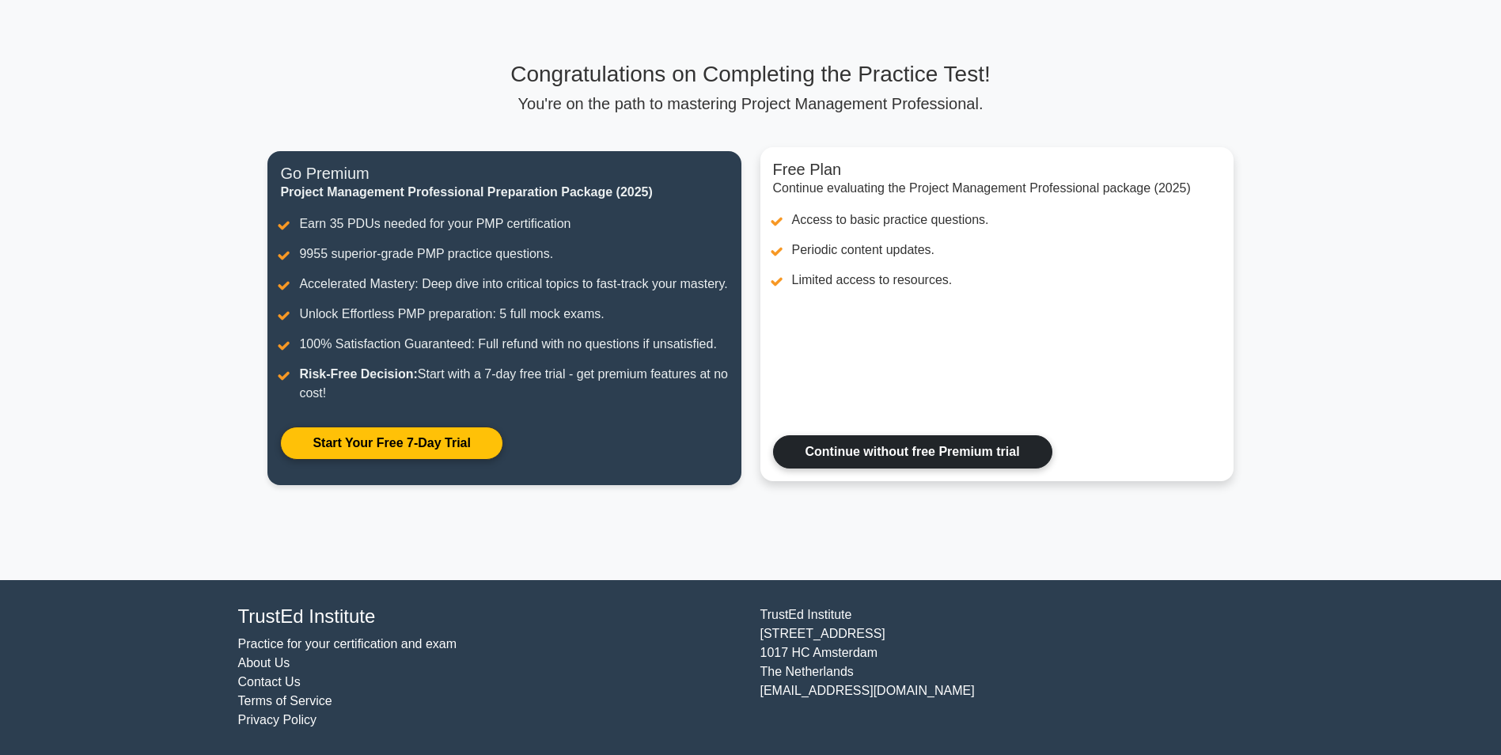
click at [956, 449] on link "Continue without free Premium trial" at bounding box center [912, 451] width 279 height 33
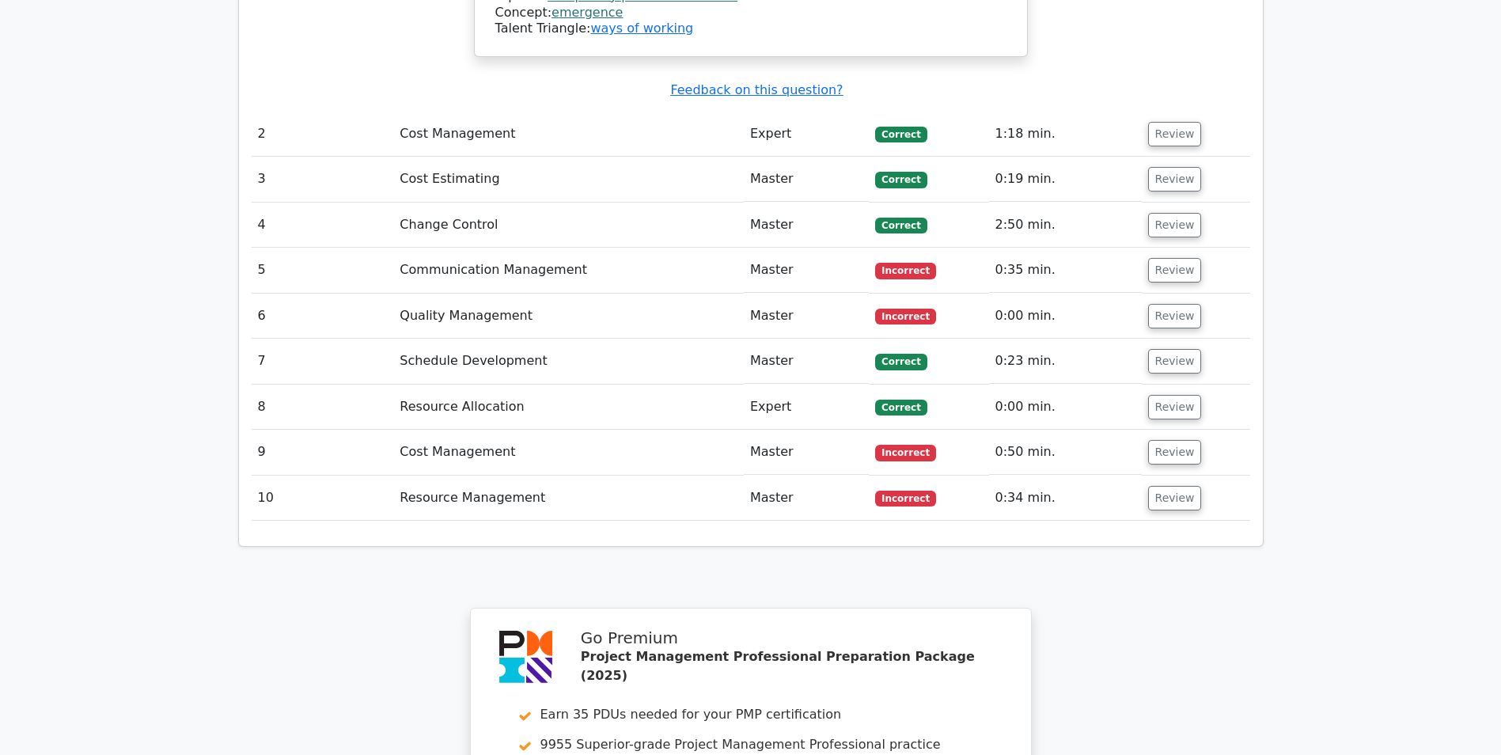
scroll to position [2408, 0]
click at [1165, 259] on button "Review" at bounding box center [1175, 271] width 54 height 25
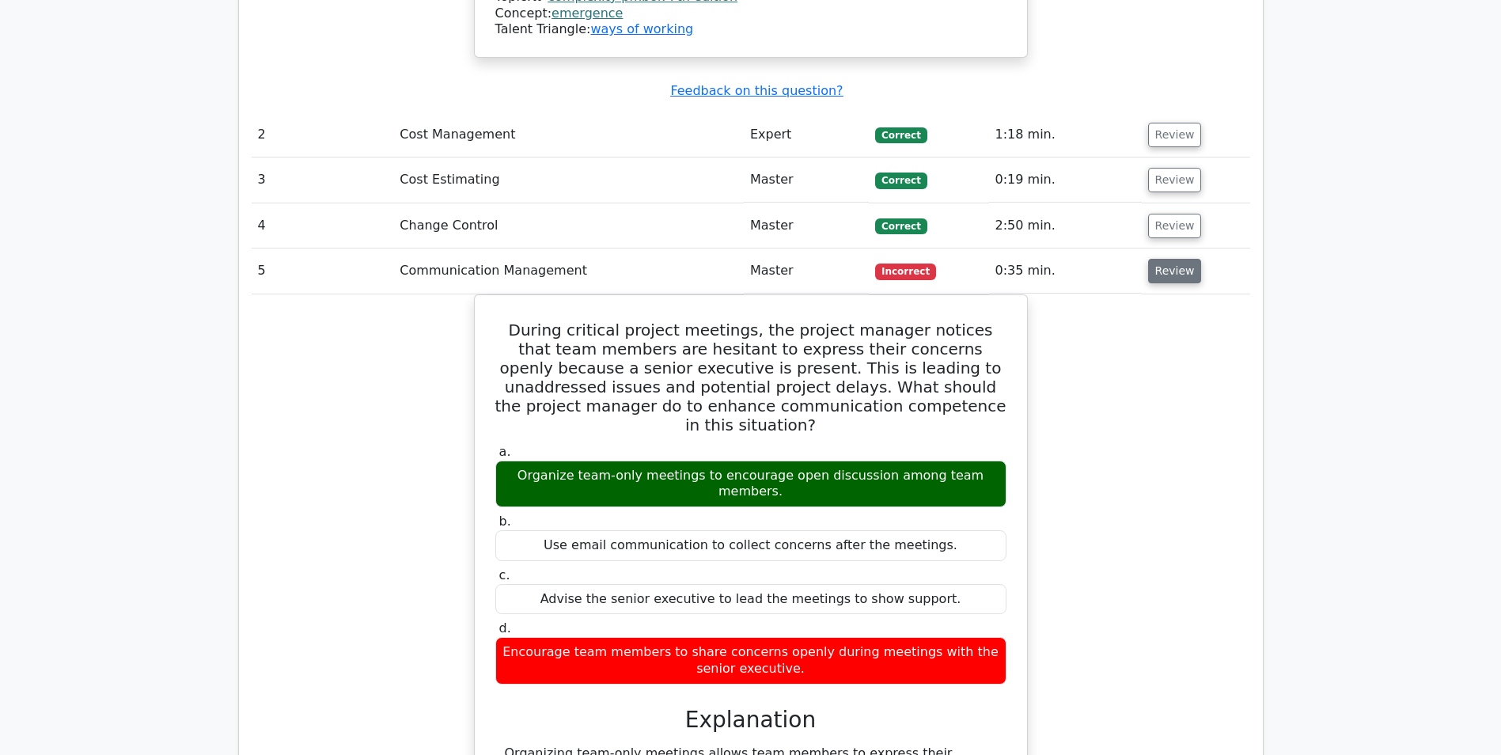
click at [1165, 259] on button "Review" at bounding box center [1175, 271] width 54 height 25
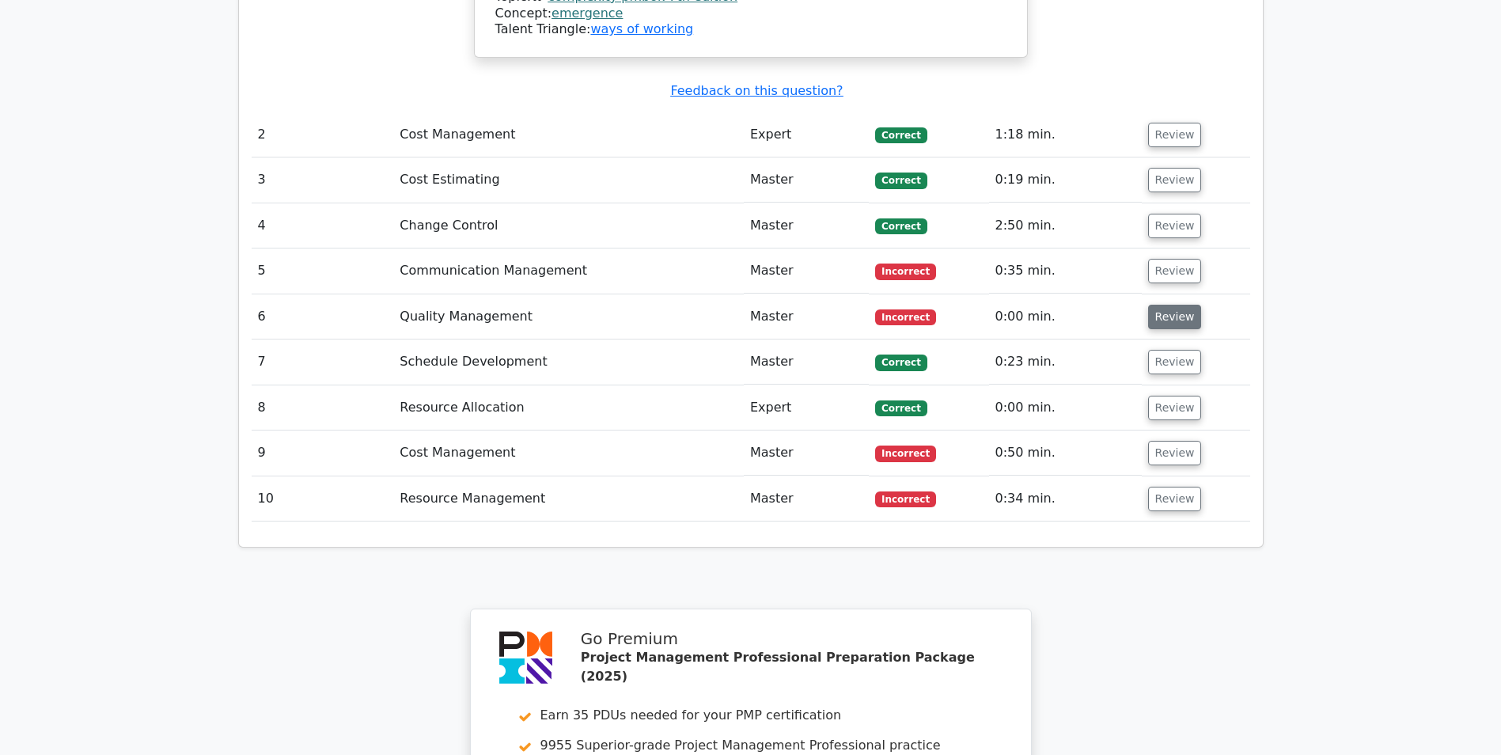
click at [1179, 305] on button "Review" at bounding box center [1175, 317] width 54 height 25
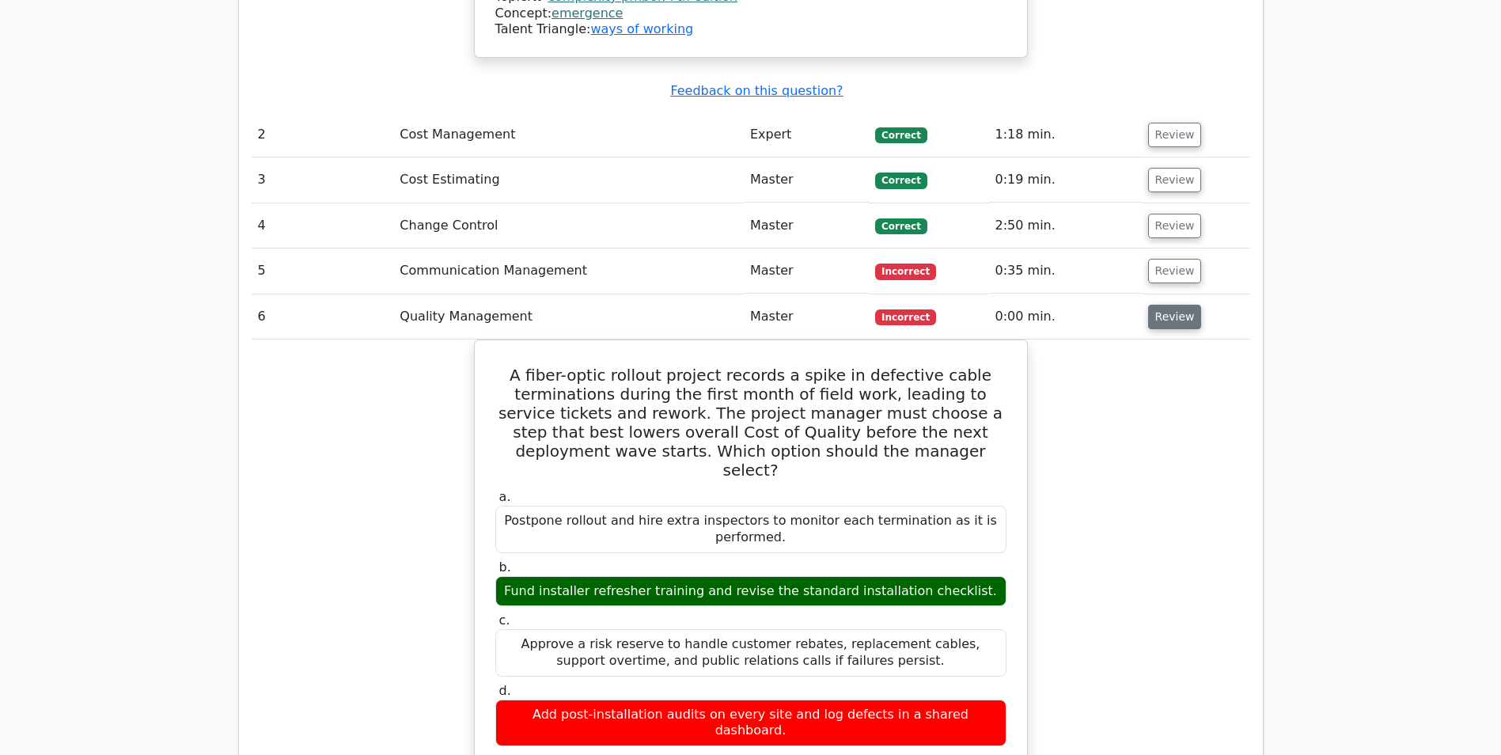
click at [1179, 305] on button "Review" at bounding box center [1175, 317] width 54 height 25
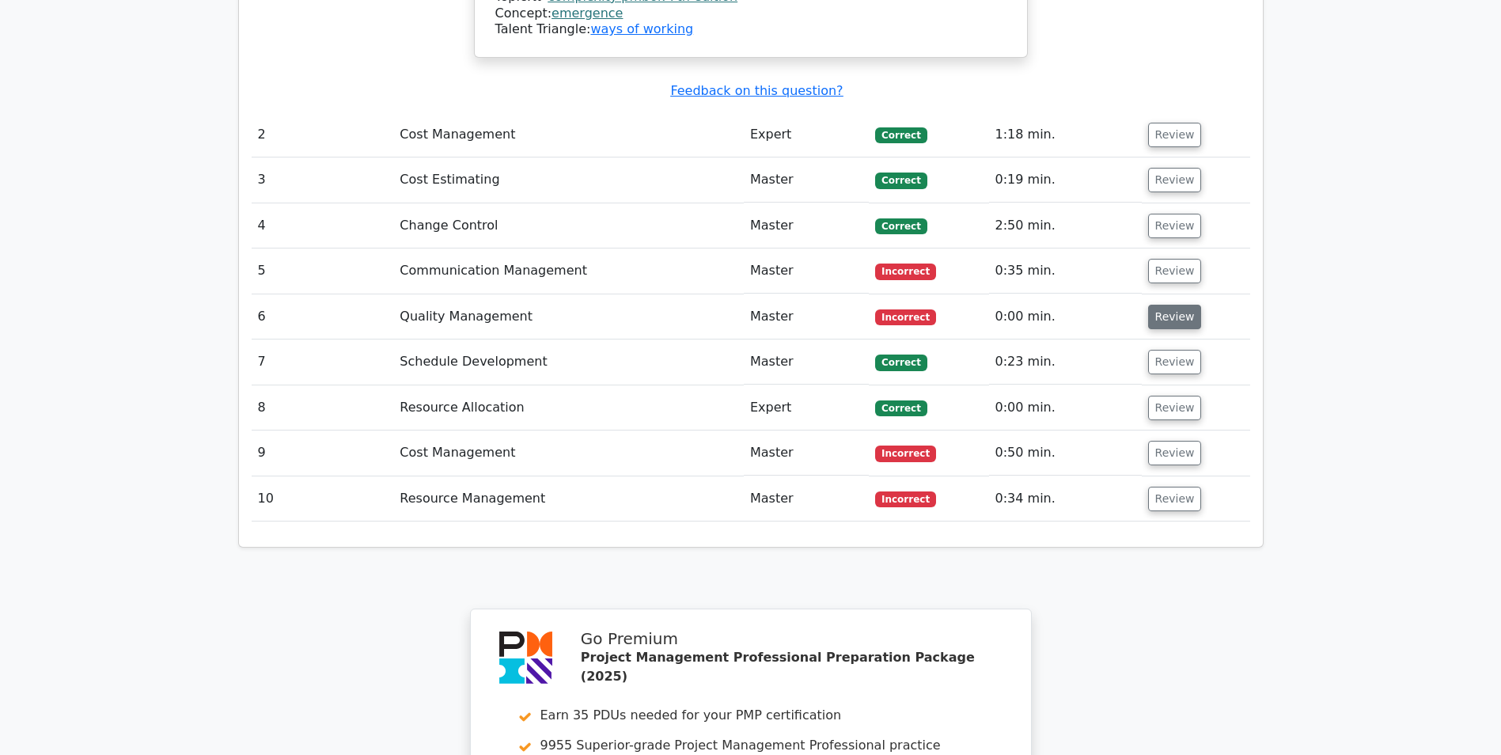
click at [1179, 305] on button "Review" at bounding box center [1175, 317] width 54 height 25
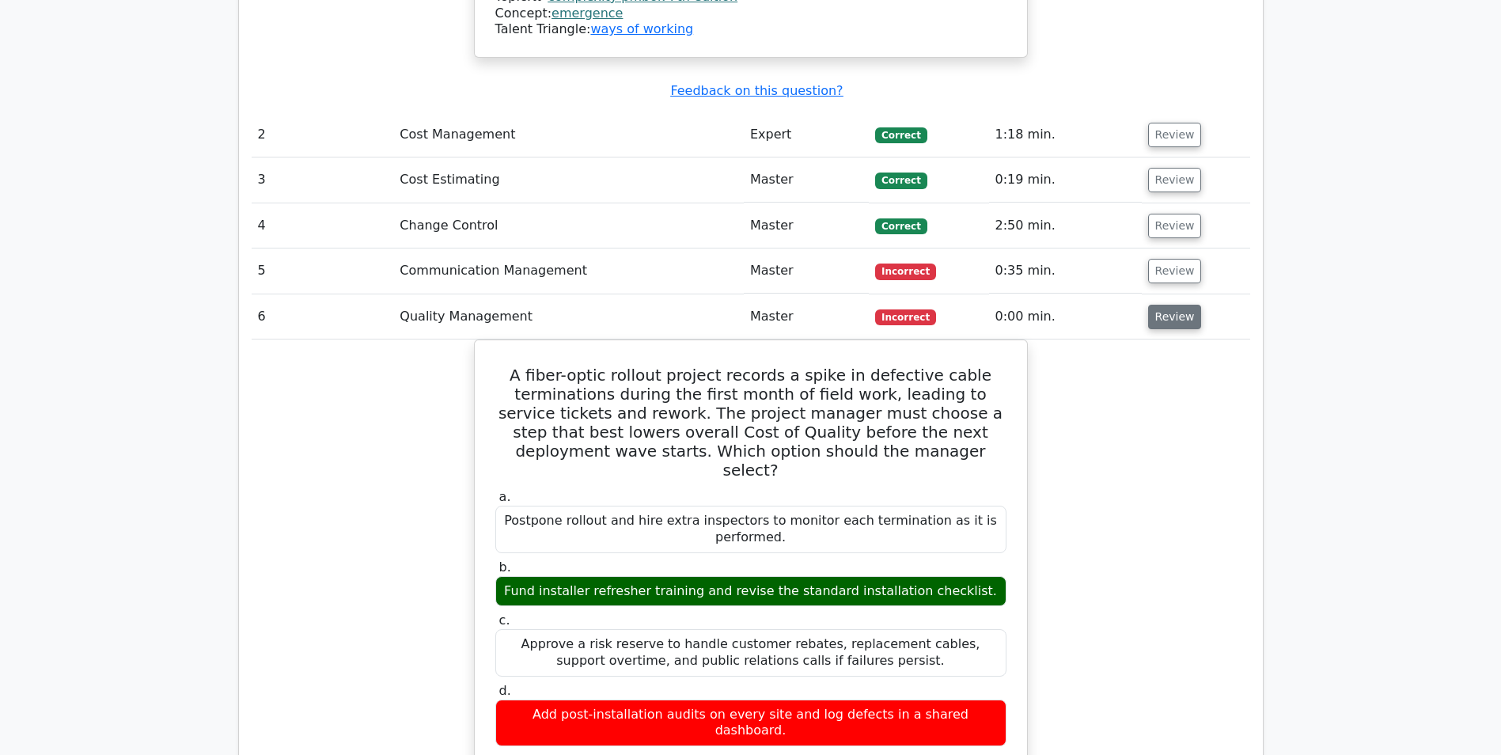
click at [1179, 305] on button "Review" at bounding box center [1175, 317] width 54 height 25
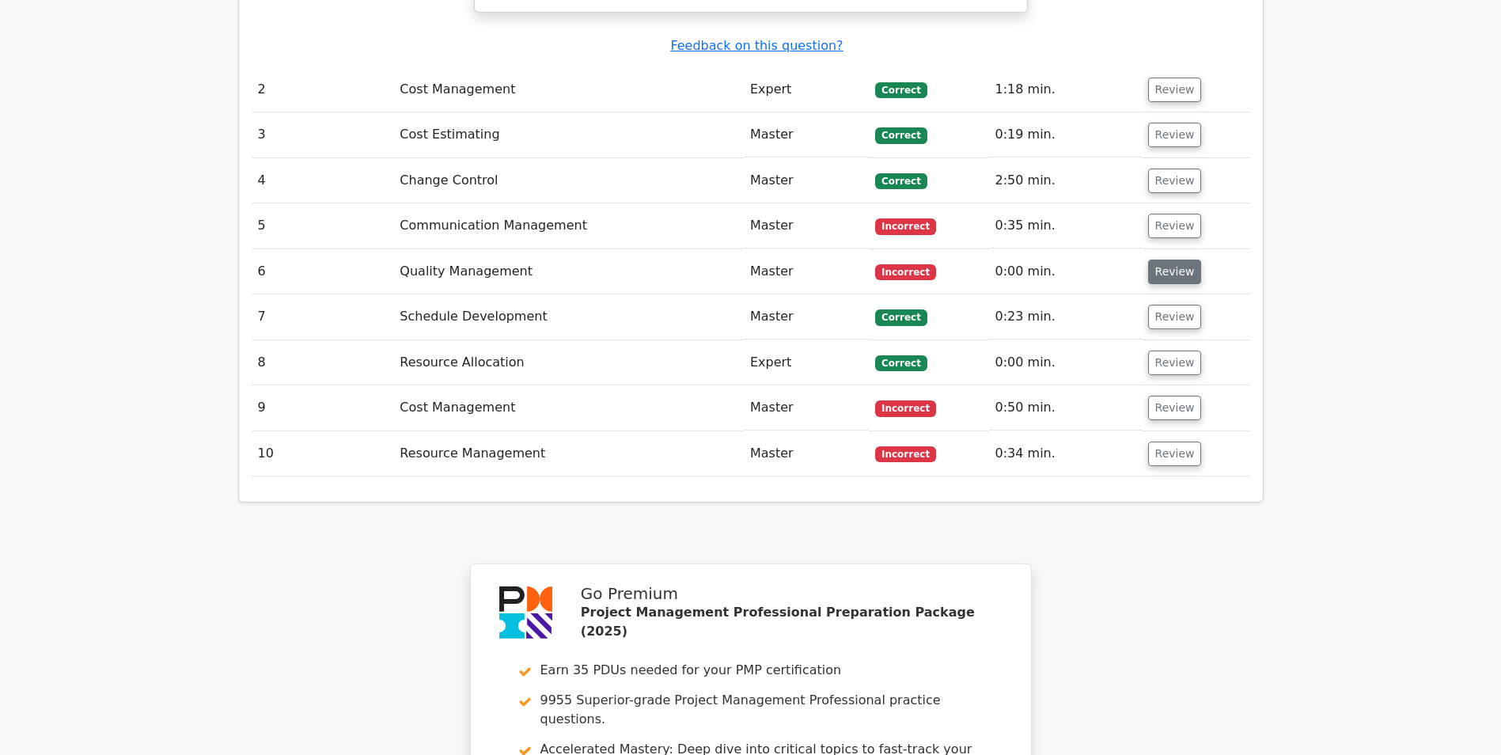
scroll to position [2487, 0]
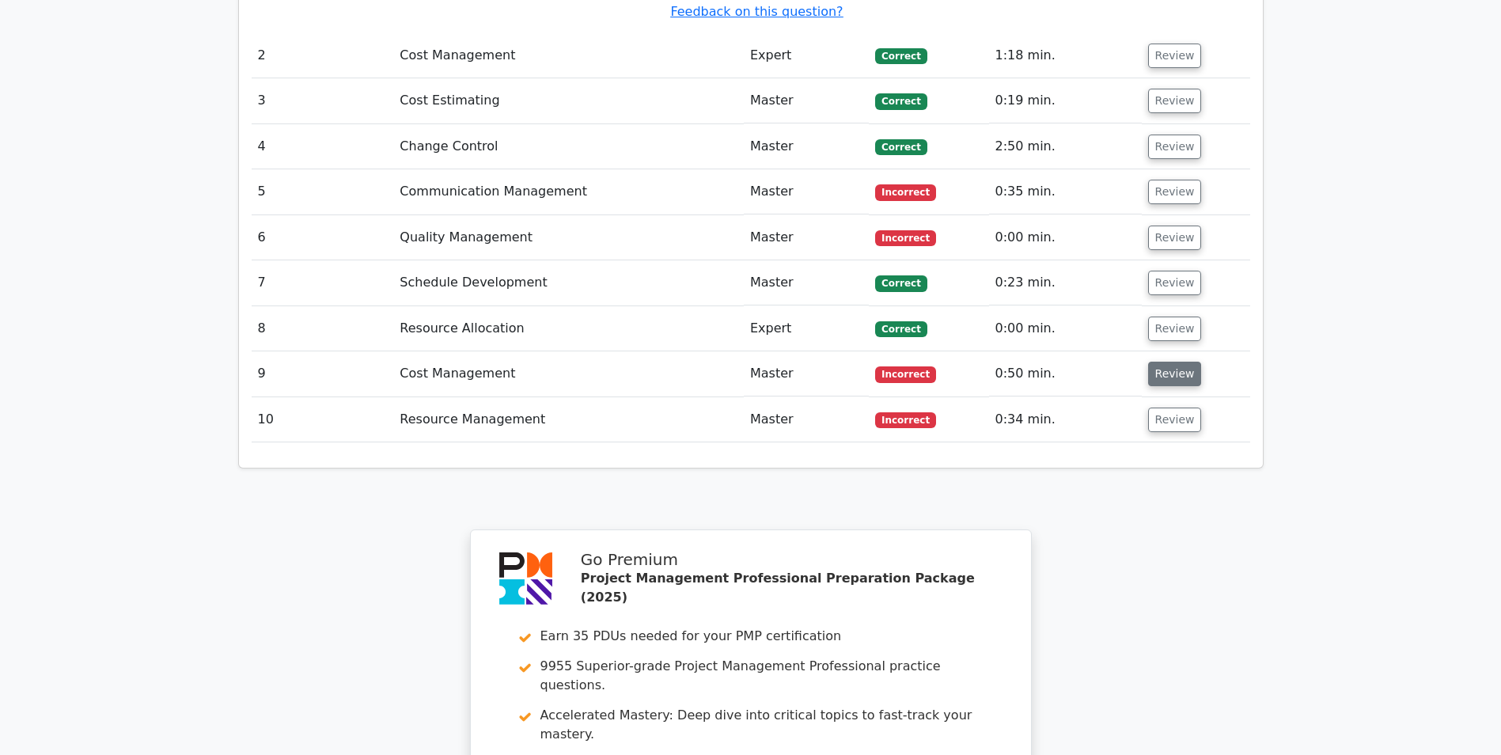
click at [1154, 362] on button "Review" at bounding box center [1175, 374] width 54 height 25
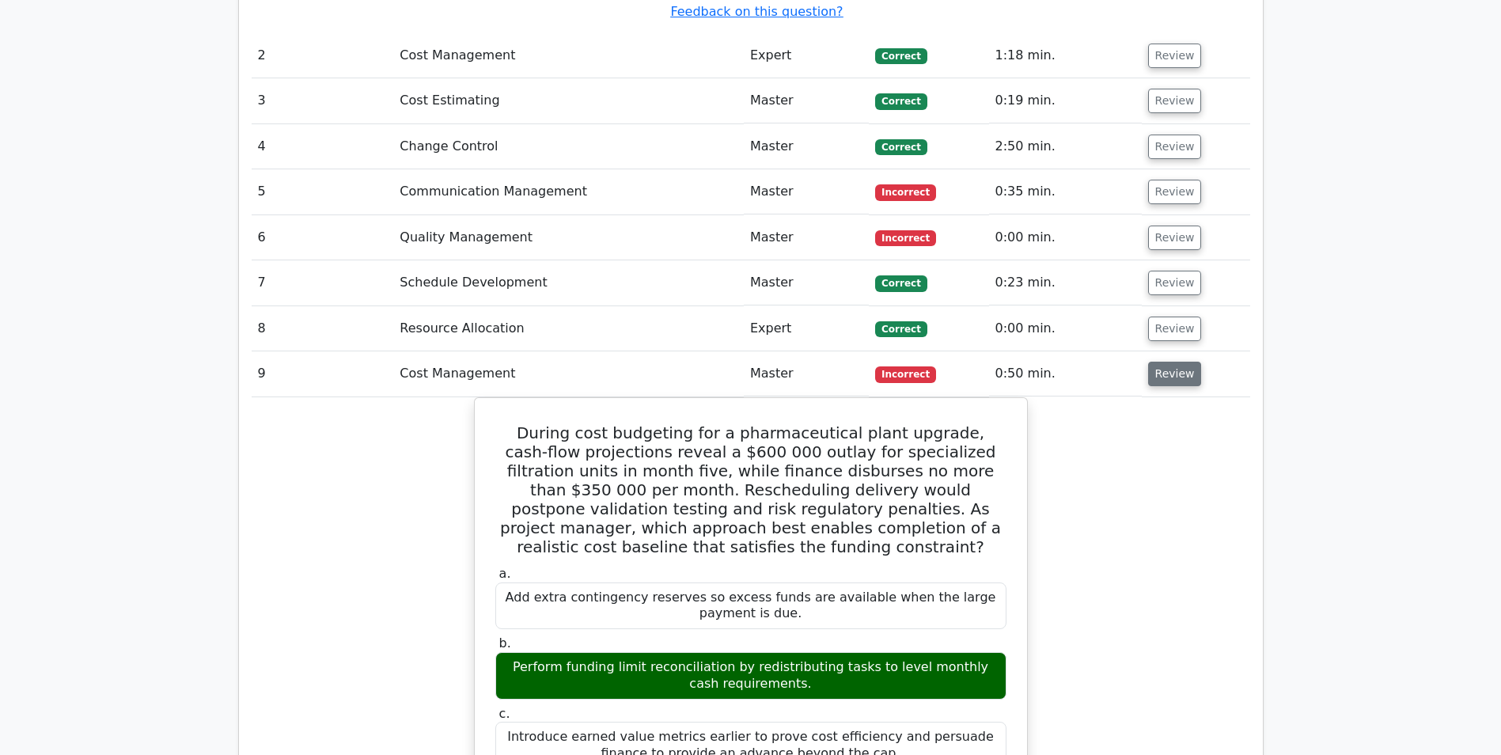
click at [1154, 362] on button "Review" at bounding box center [1175, 374] width 54 height 25
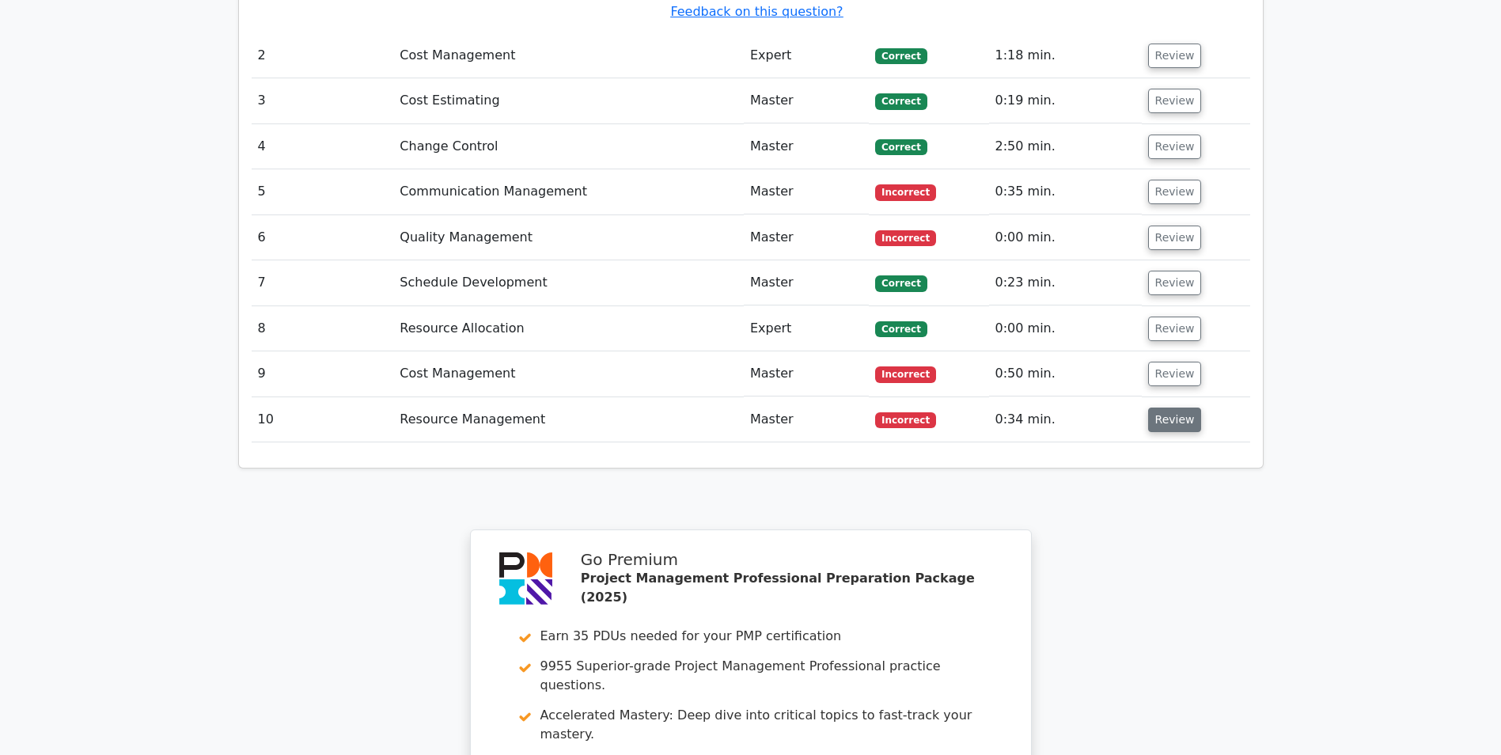
click at [1166, 407] on button "Review" at bounding box center [1175, 419] width 54 height 25
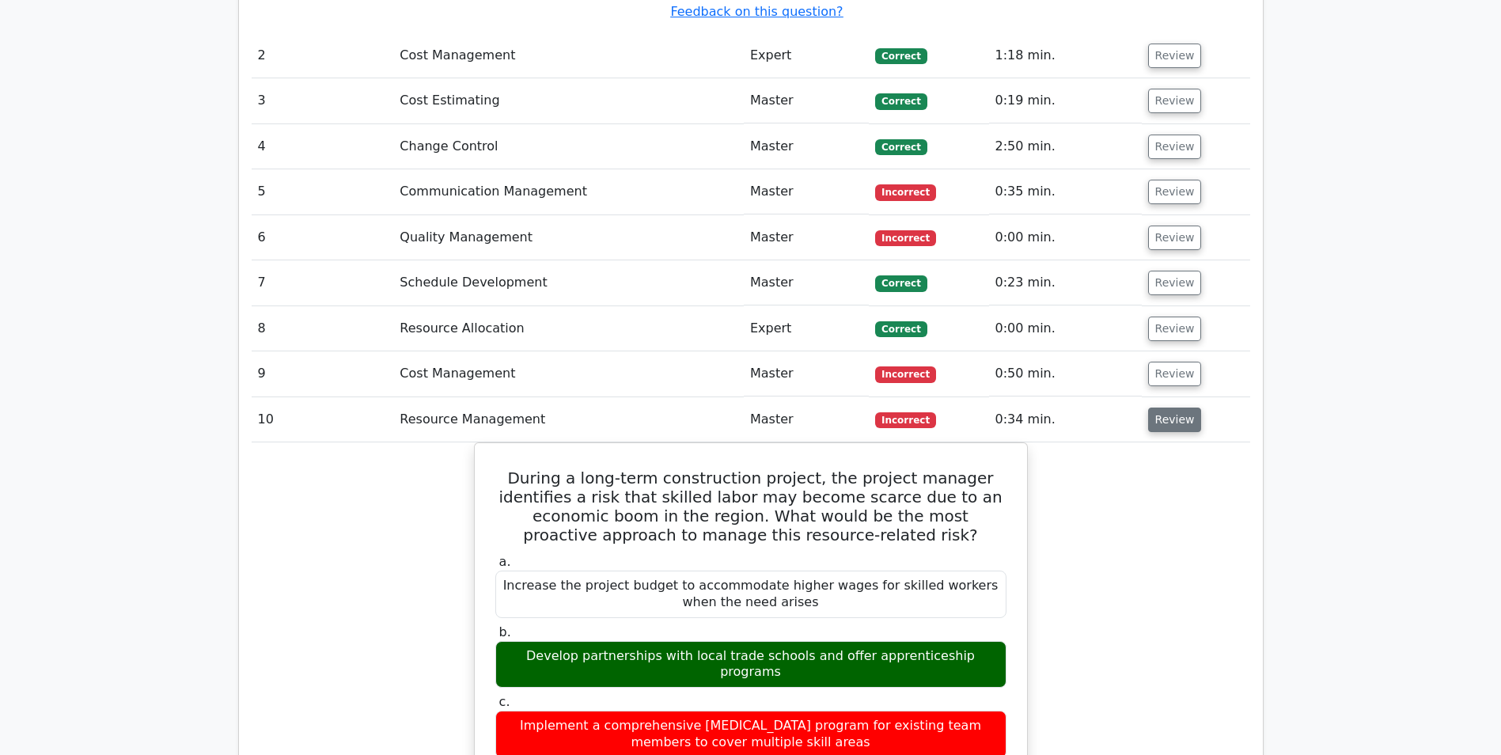
click at [1167, 407] on button "Review" at bounding box center [1175, 419] width 54 height 25
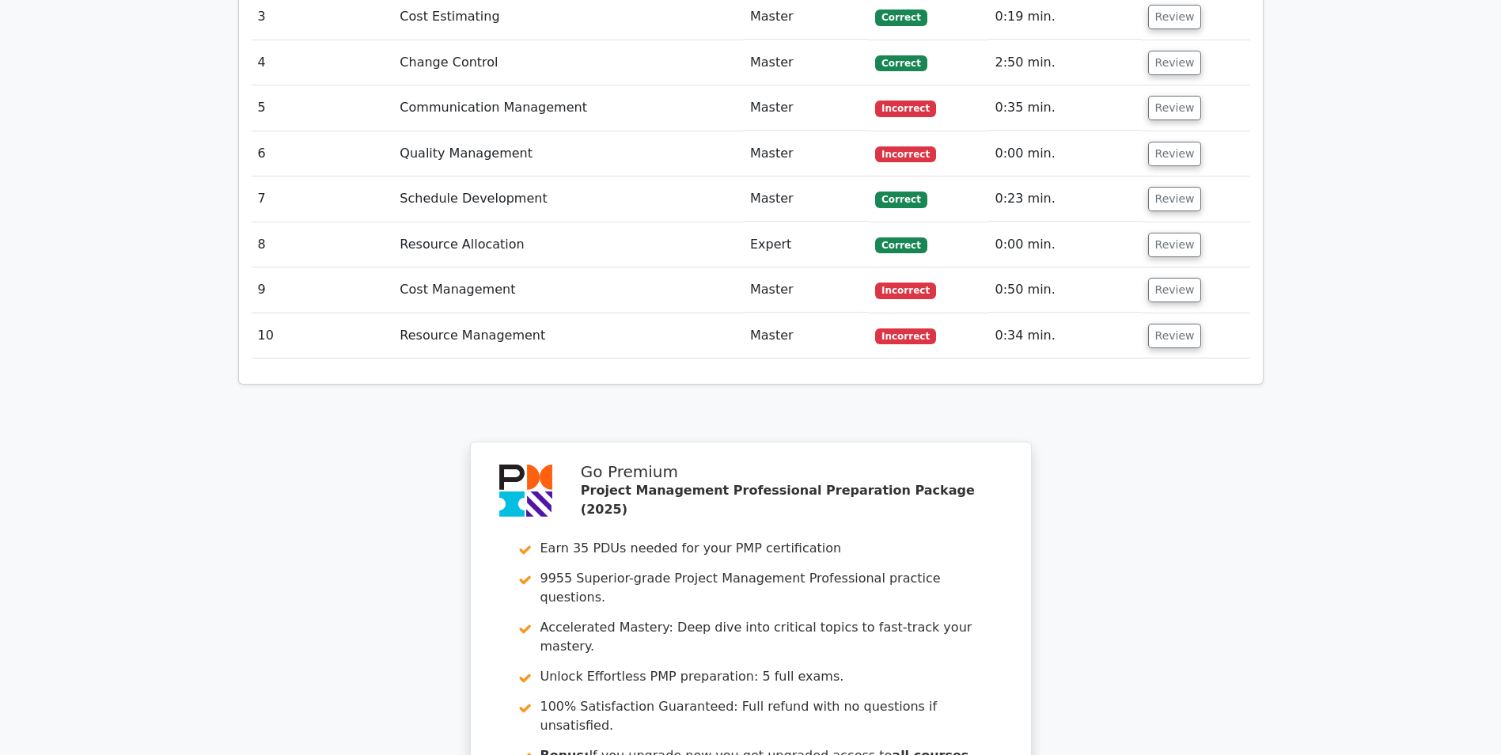
scroll to position [2566, 0]
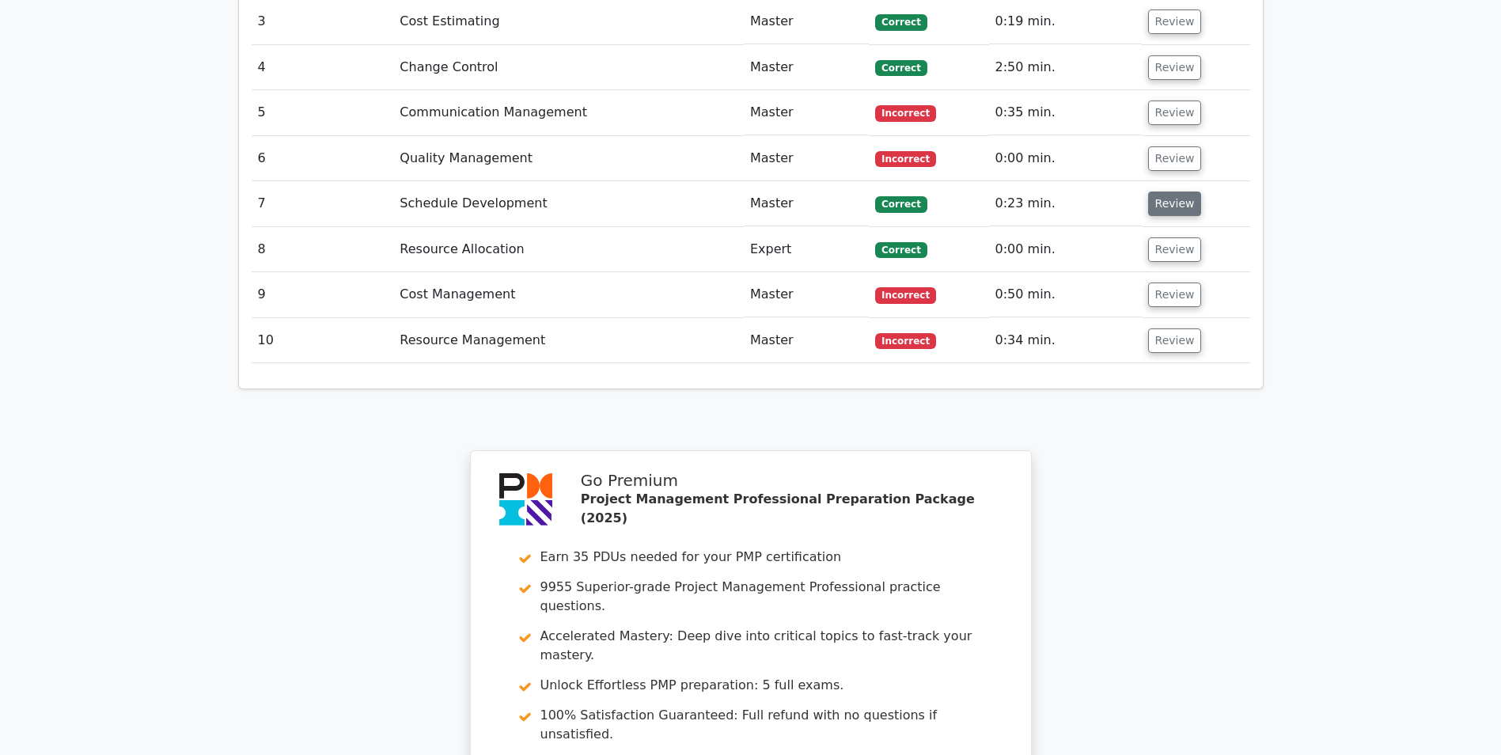
click at [1170, 191] on button "Review" at bounding box center [1175, 203] width 54 height 25
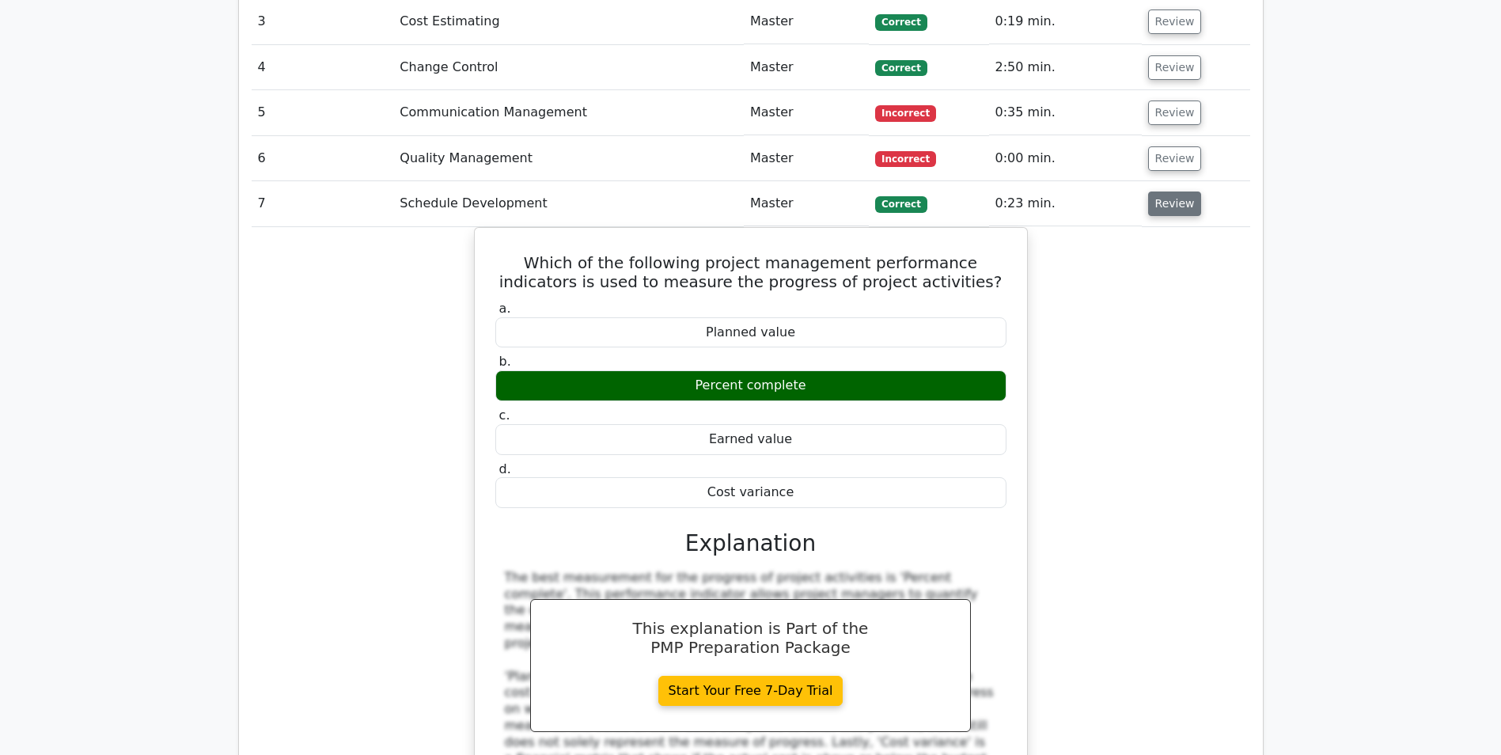
click at [1170, 191] on button "Review" at bounding box center [1175, 203] width 54 height 25
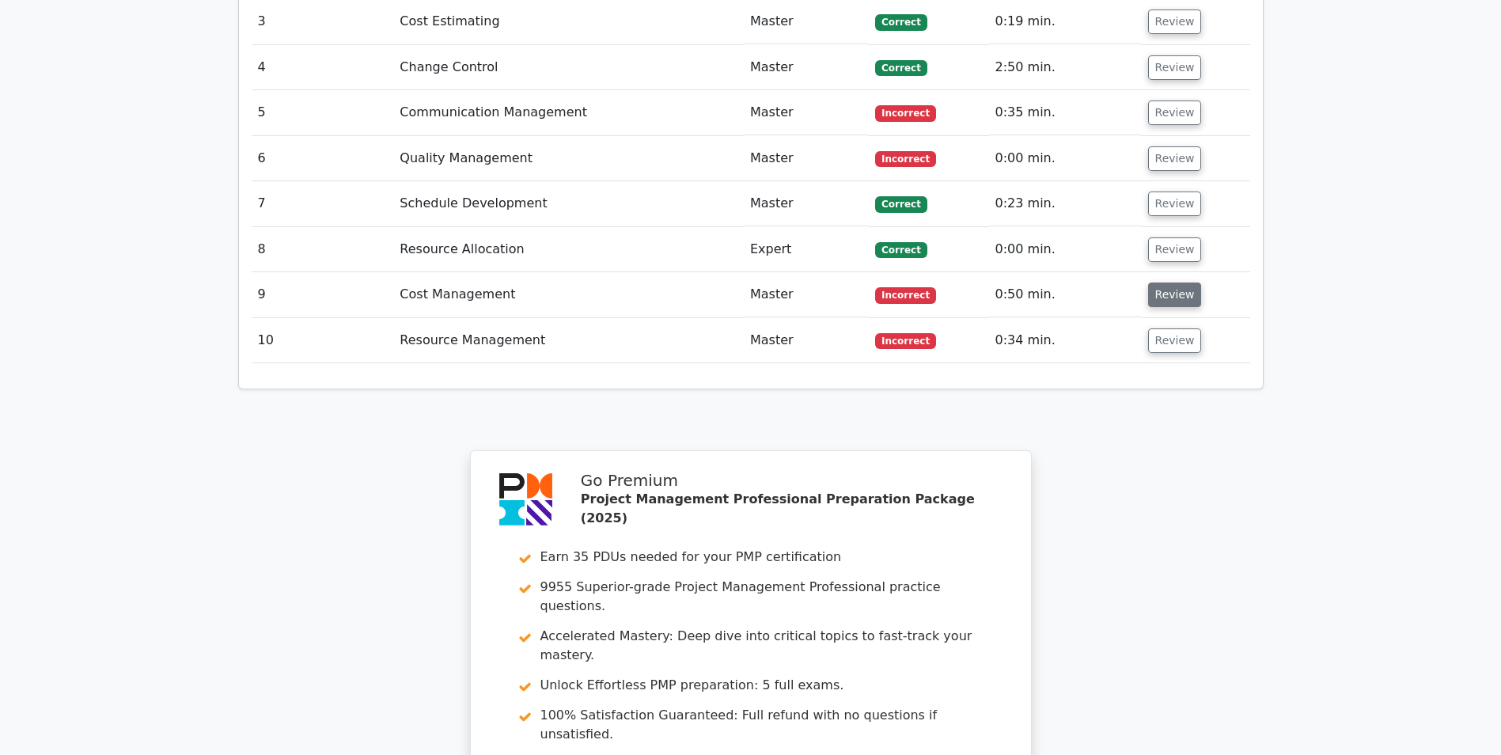
click at [1174, 282] on button "Review" at bounding box center [1175, 294] width 54 height 25
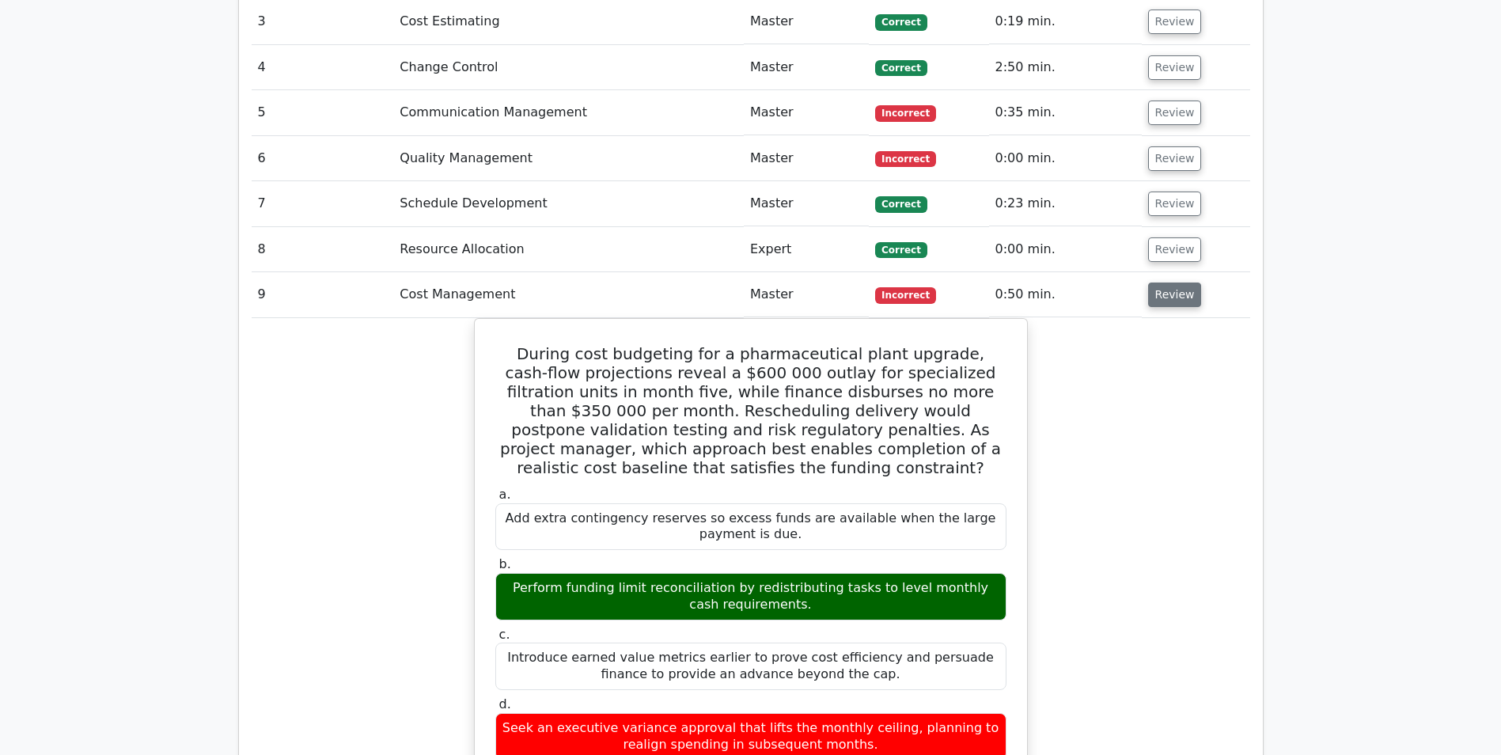
click at [1174, 282] on button "Review" at bounding box center [1175, 294] width 54 height 25
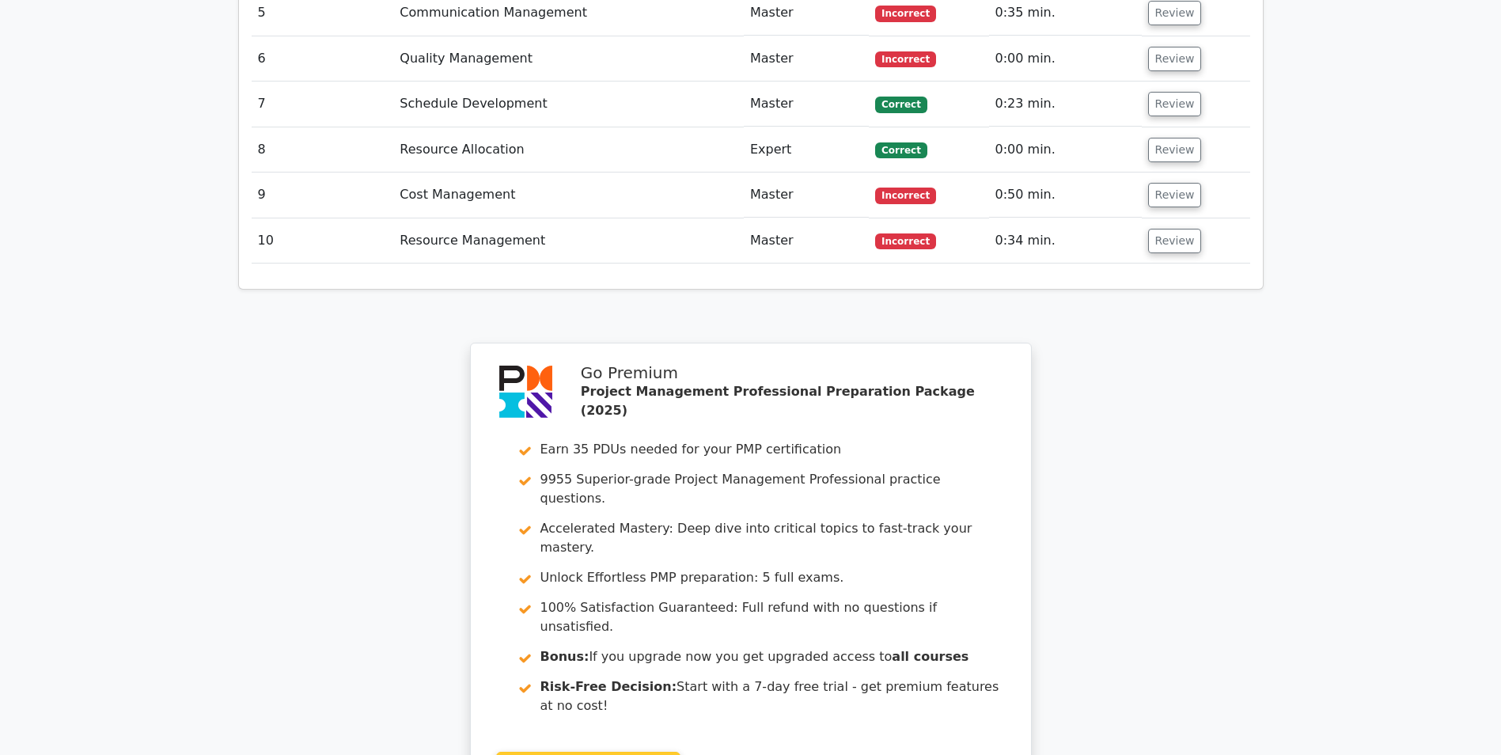
scroll to position [2883, 0]
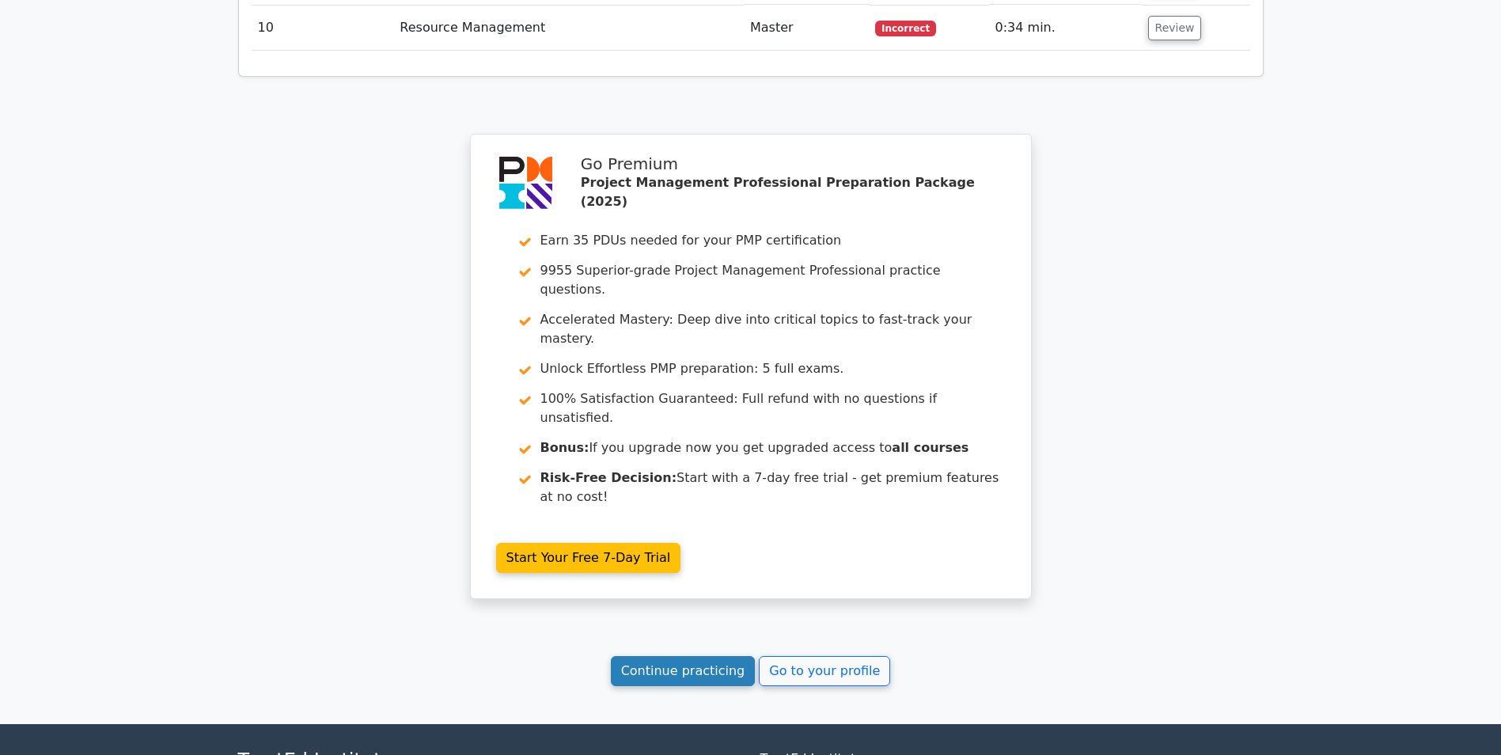
click at [697, 656] on link "Continue practicing" at bounding box center [683, 671] width 145 height 30
